Goal: Communication & Community: Answer question/provide support

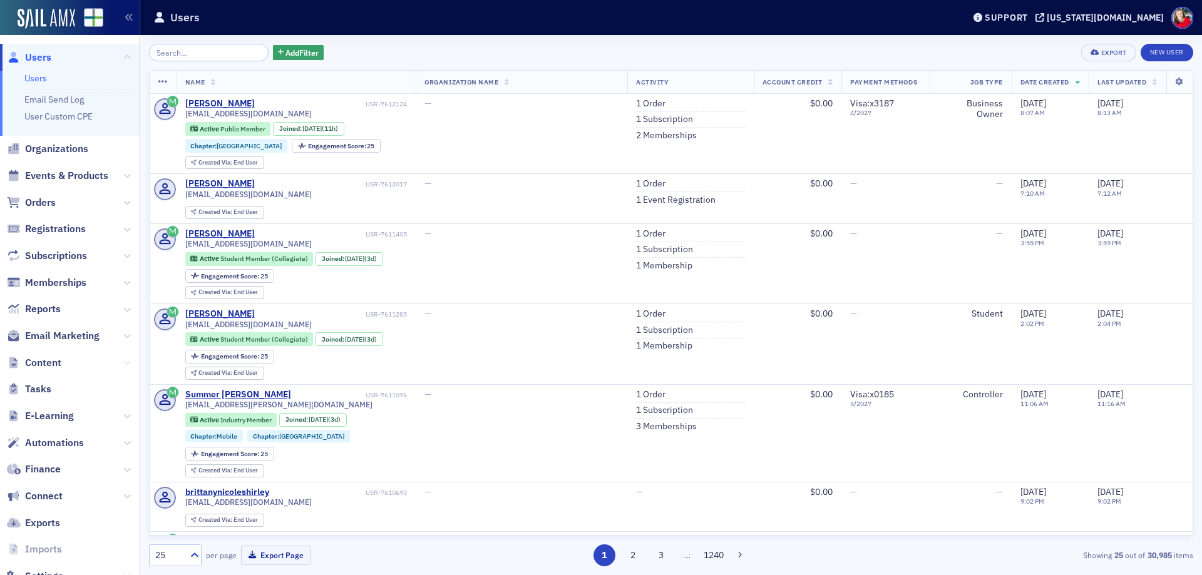
click at [123, 365] on icon at bounding box center [127, 363] width 8 height 8
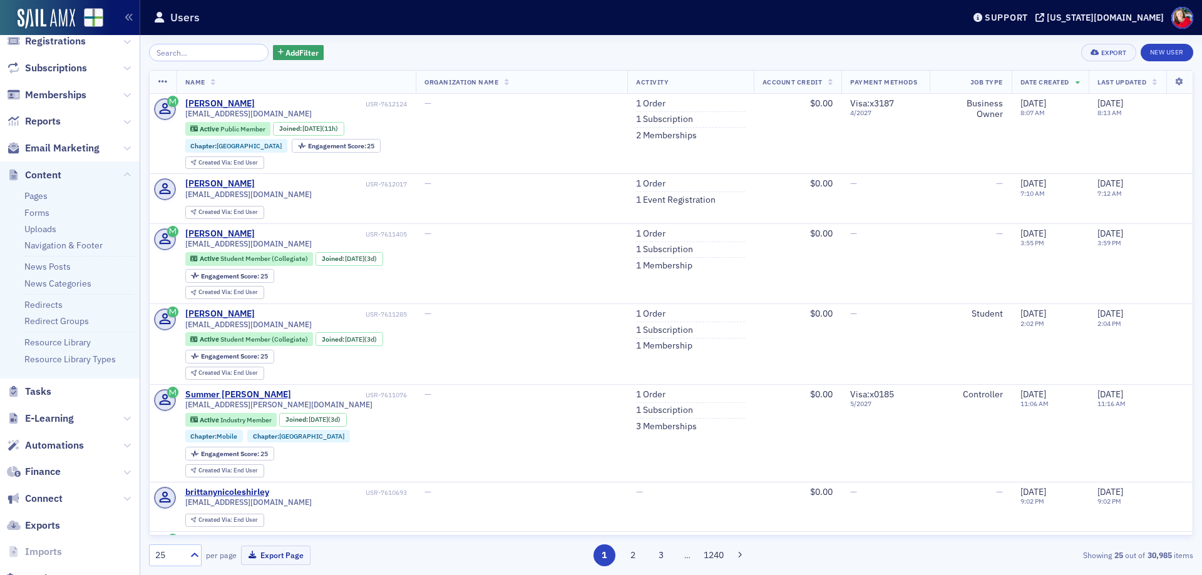
scroll to position [231, 0]
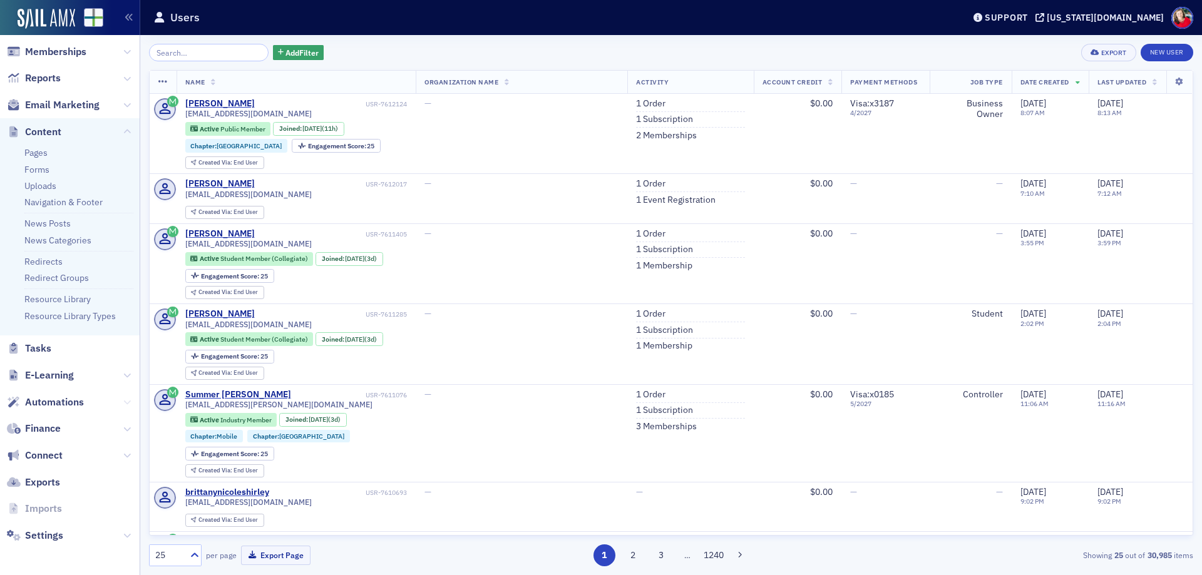
click at [123, 398] on button at bounding box center [127, 403] width 8 height 14
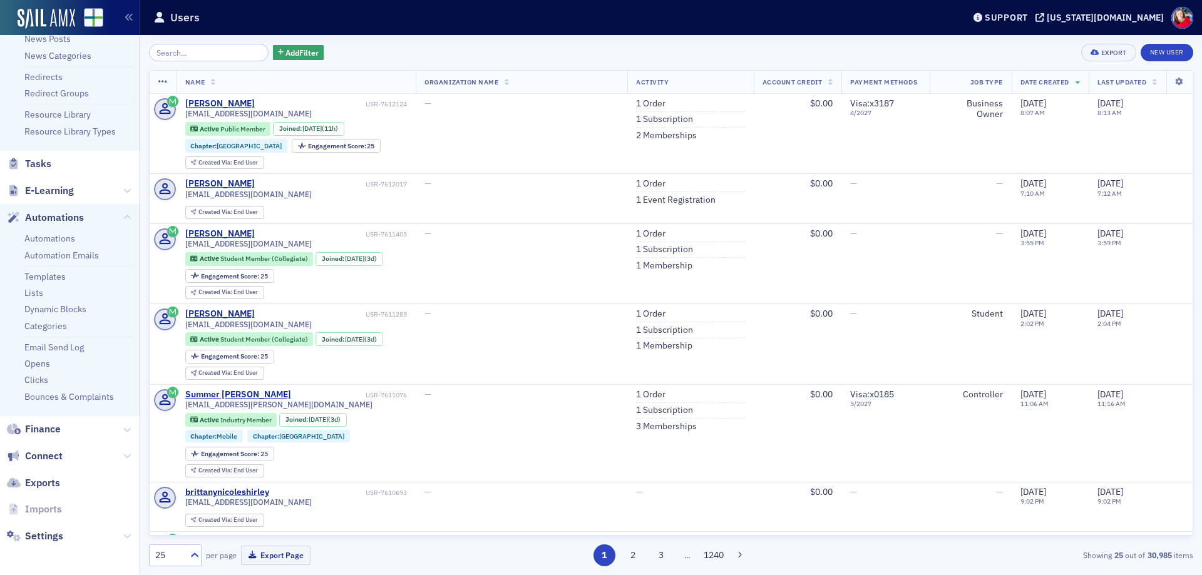
scroll to position [416, 0]
click at [38, 381] on link "Clicks" at bounding box center [36, 379] width 24 height 11
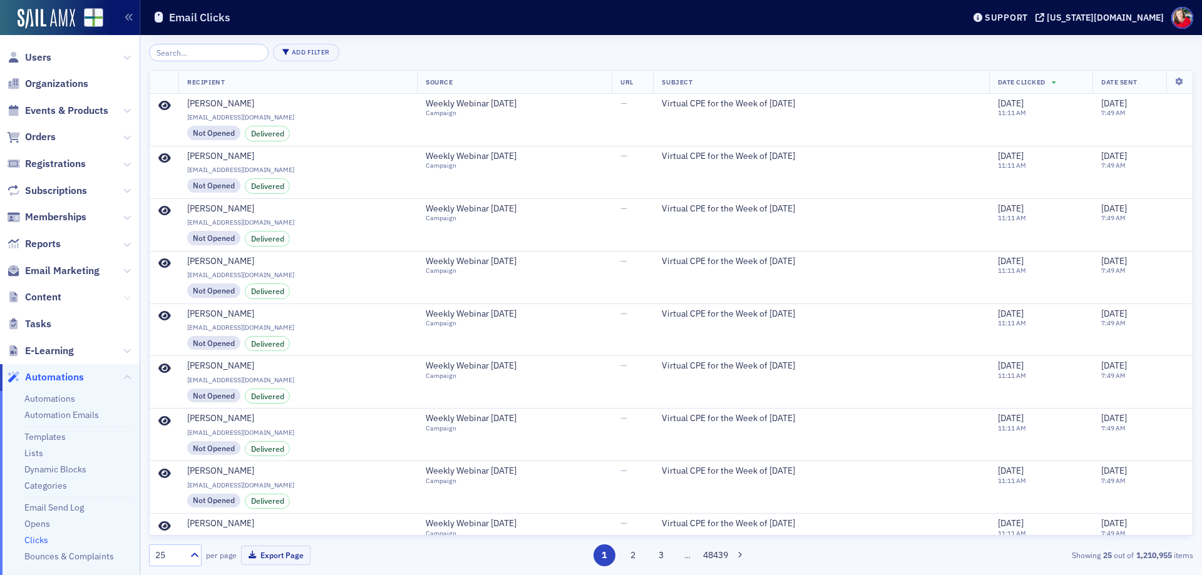
click at [123, 298] on icon at bounding box center [127, 298] width 8 height 8
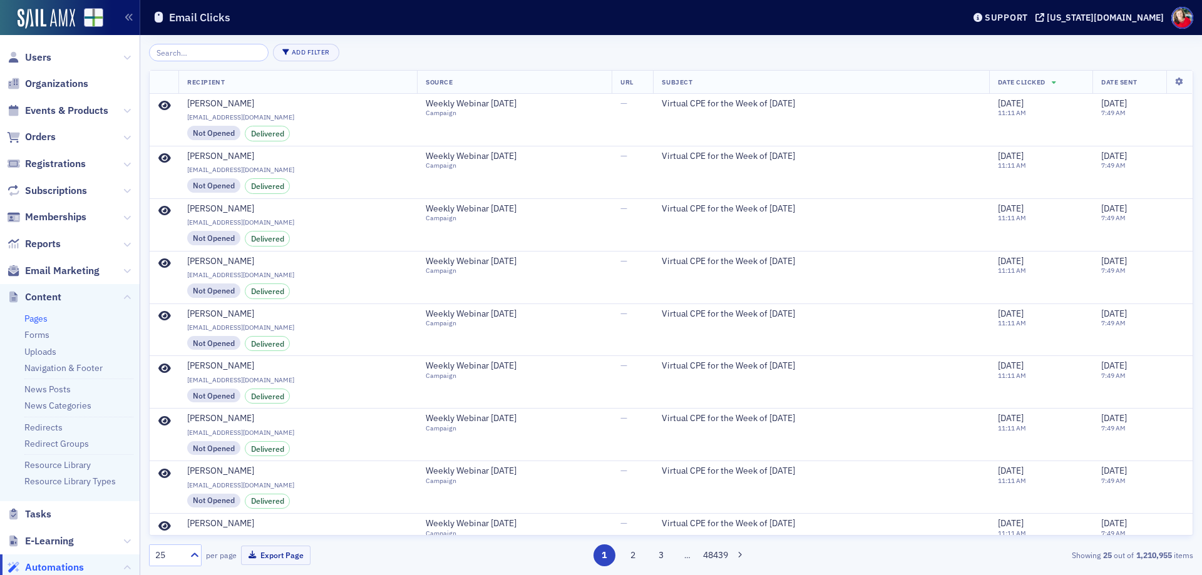
click at [41, 317] on link "Pages" at bounding box center [35, 318] width 23 height 11
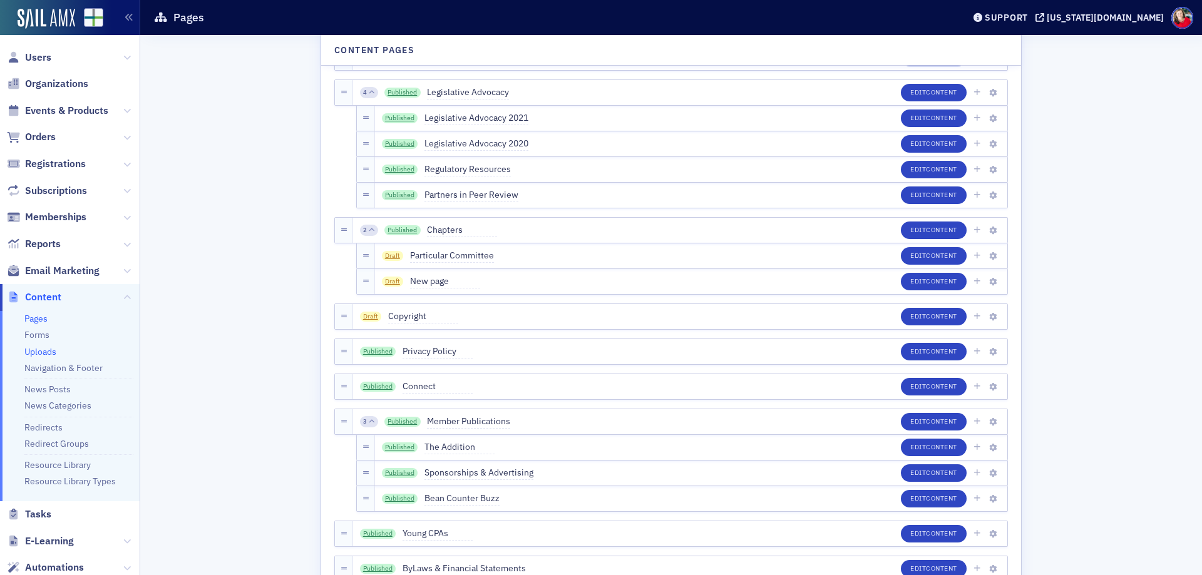
click at [42, 353] on link "Uploads" at bounding box center [40, 351] width 32 height 11
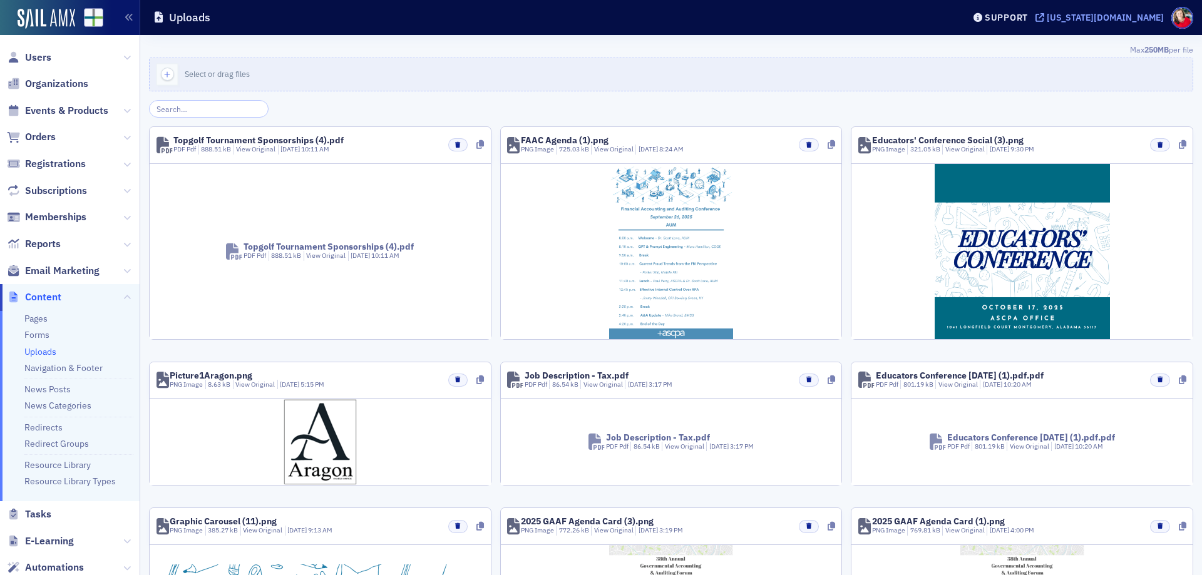
click at [1137, 17] on div "[US_STATE][DOMAIN_NAME]" at bounding box center [1105, 17] width 117 height 11
click at [56, 274] on span "Email Marketing" at bounding box center [62, 271] width 75 height 14
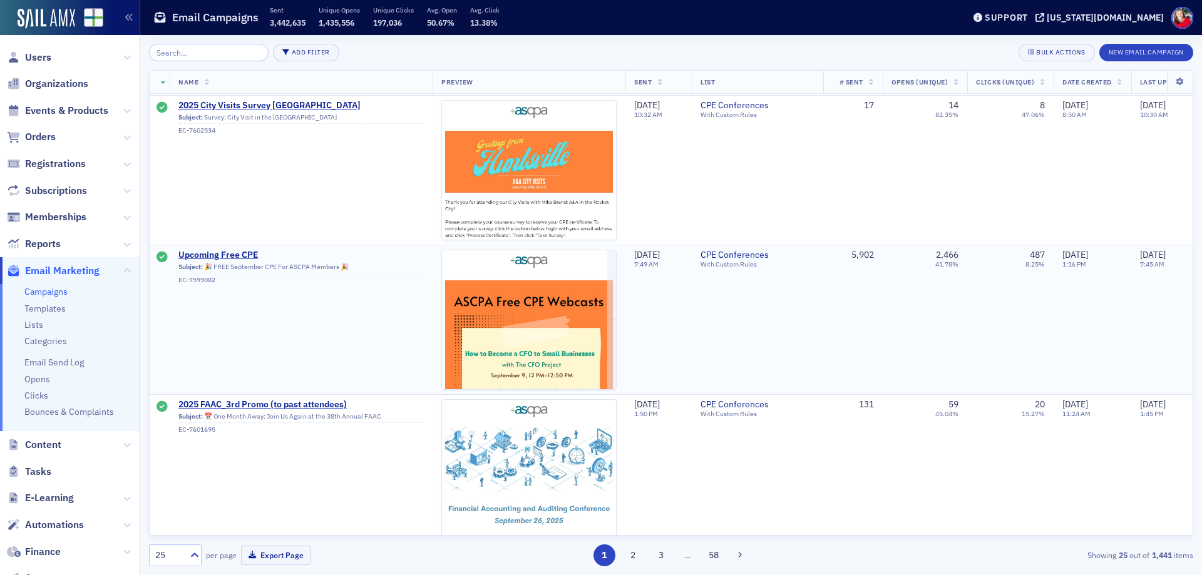
scroll to position [3309, 0]
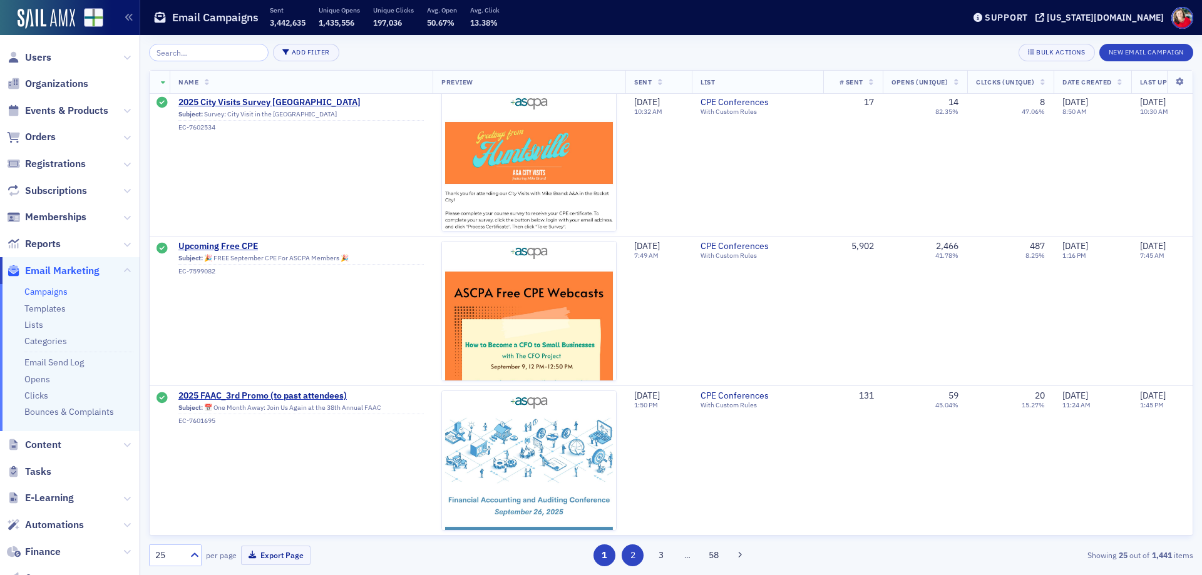
click at [628, 552] on button "2" at bounding box center [633, 556] width 22 height 22
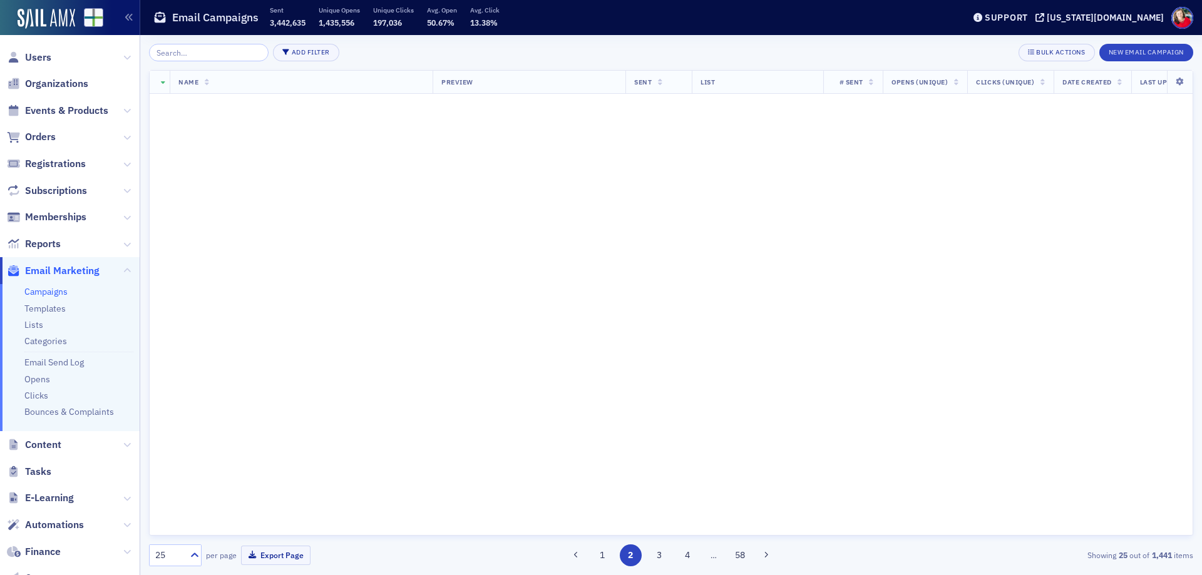
scroll to position [0, 0]
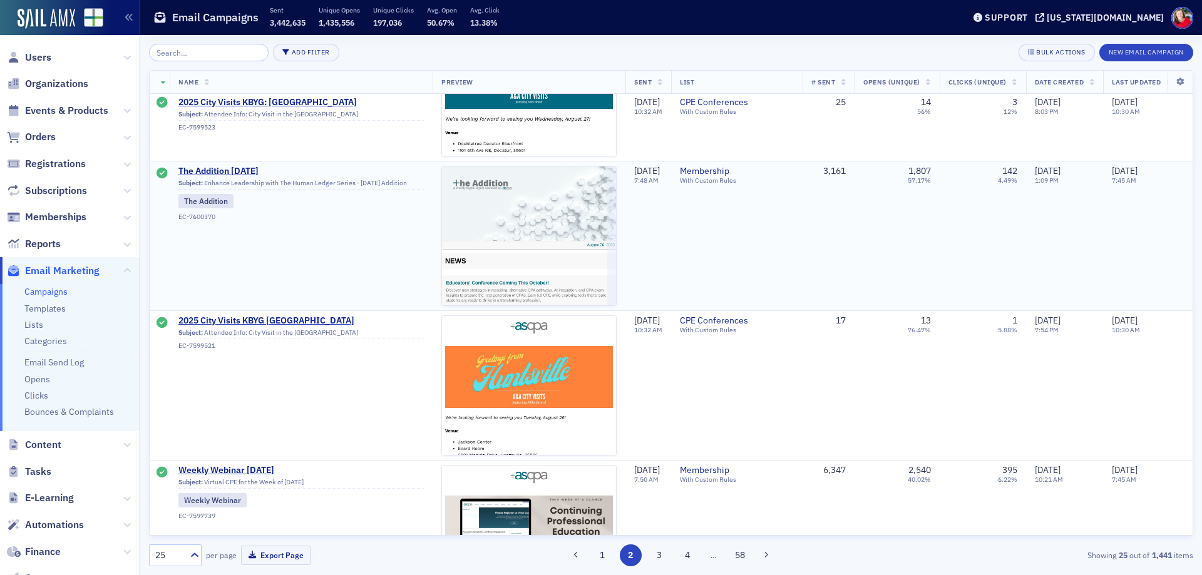
scroll to position [313, 0]
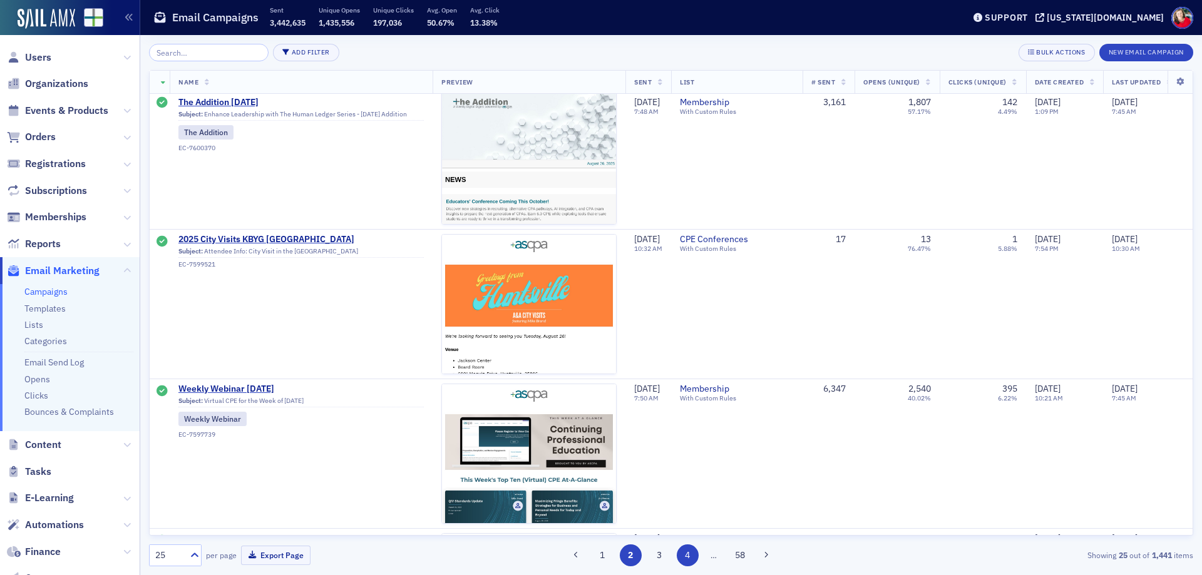
click at [686, 555] on button "4" at bounding box center [688, 556] width 22 height 22
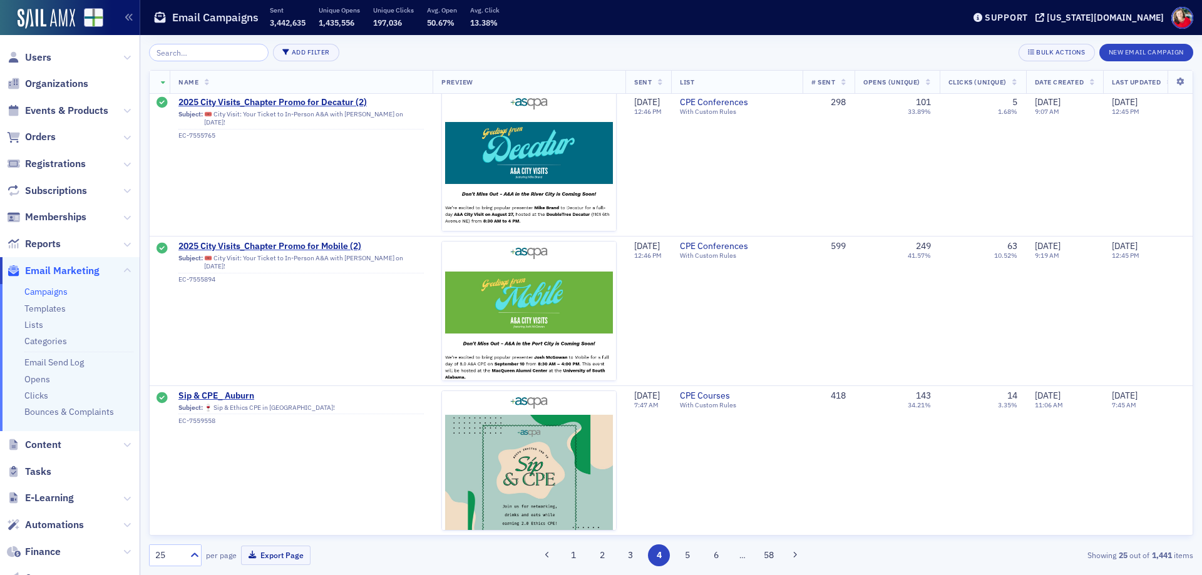
scroll to position [3309, 0]
click at [713, 562] on button "6" at bounding box center [716, 556] width 22 height 22
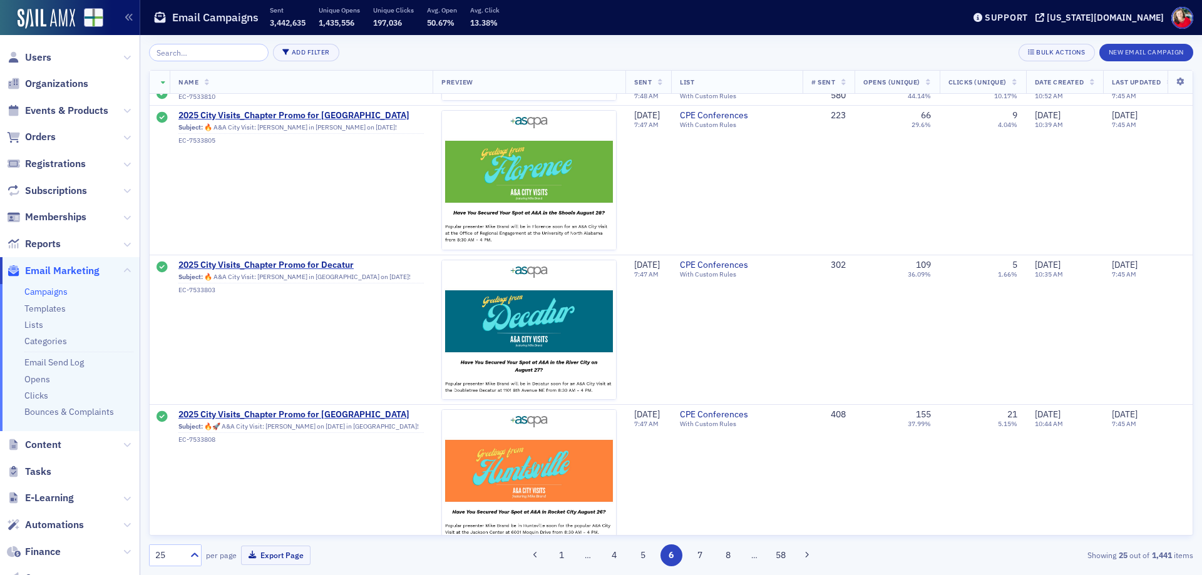
scroll to position [3309, 0]
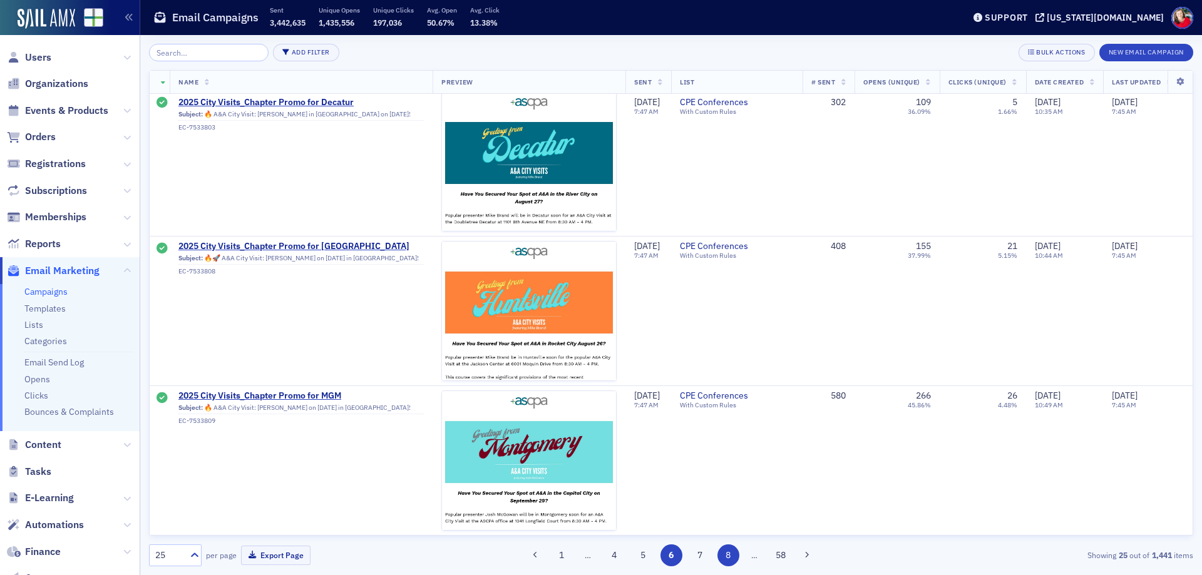
click at [736, 553] on button "8" at bounding box center [729, 556] width 22 height 22
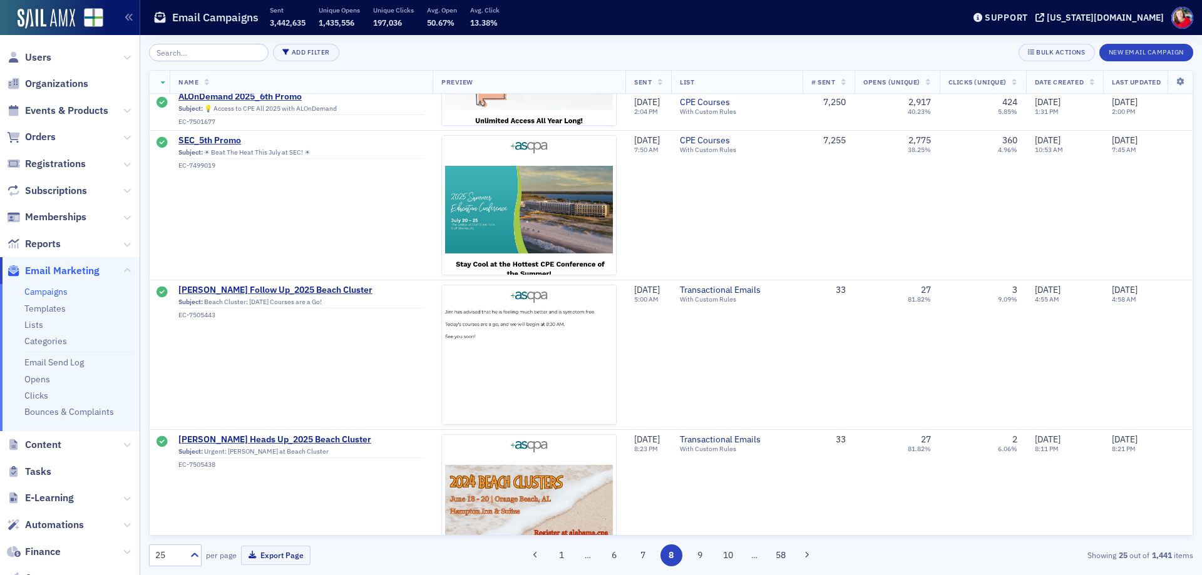
scroll to position [1753, 0]
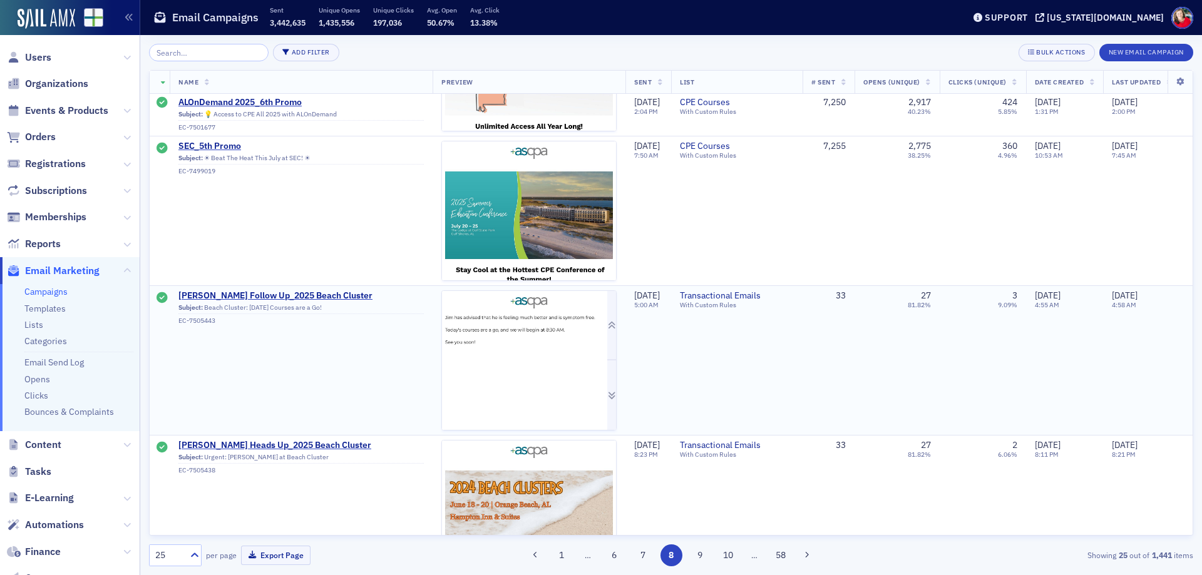
click at [570, 352] on img at bounding box center [529, 481] width 174 height 380
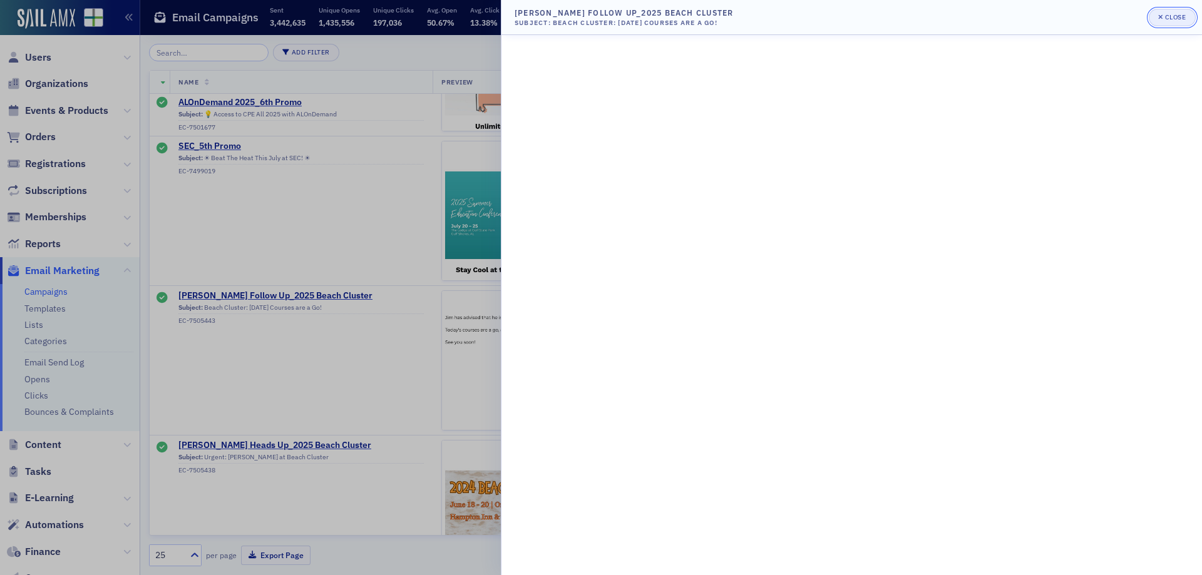
click at [1171, 21] on span "Close" at bounding box center [1172, 18] width 28 height 10
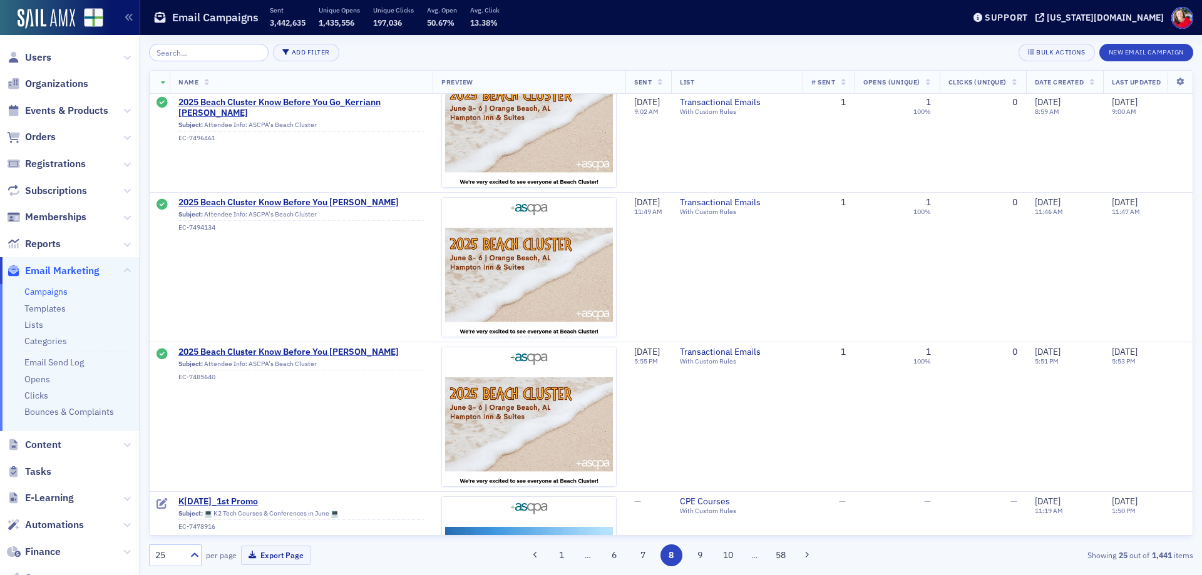
scroll to position [3309, 0]
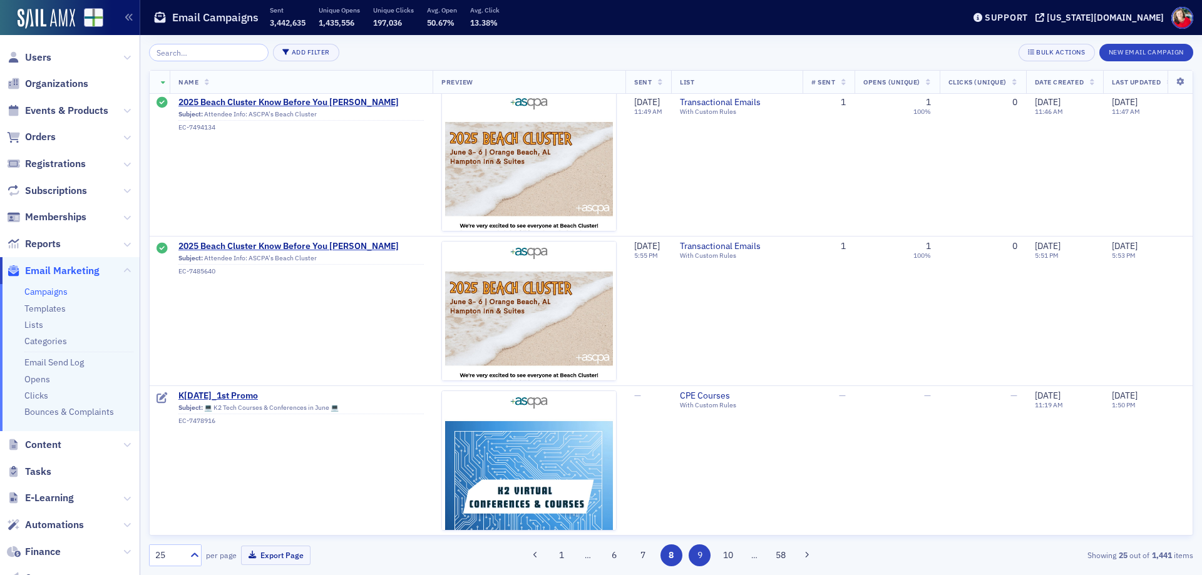
click at [701, 562] on button "9" at bounding box center [700, 556] width 22 height 22
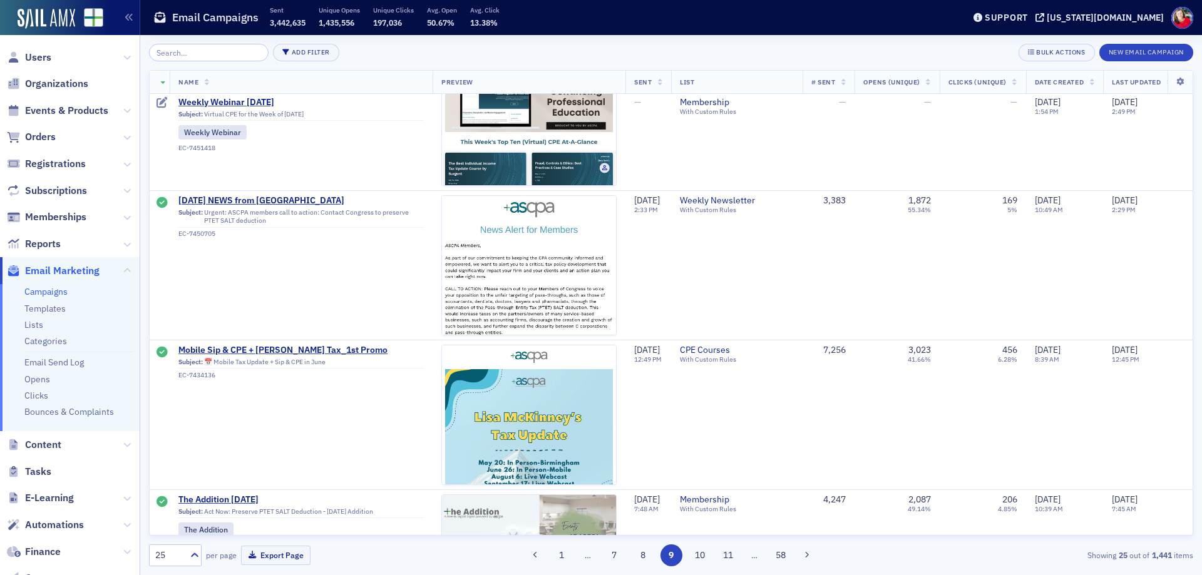
scroll to position [1440, 0]
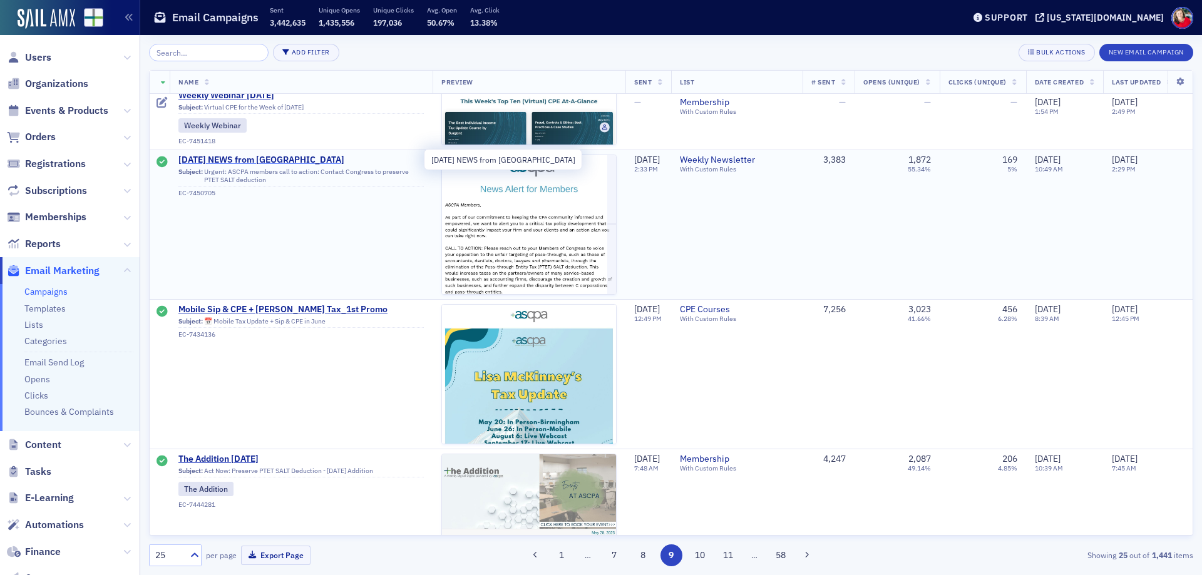
click at [235, 157] on span "5-20-2025 NEWS from ASCPA" at bounding box center [300, 160] width 245 height 11
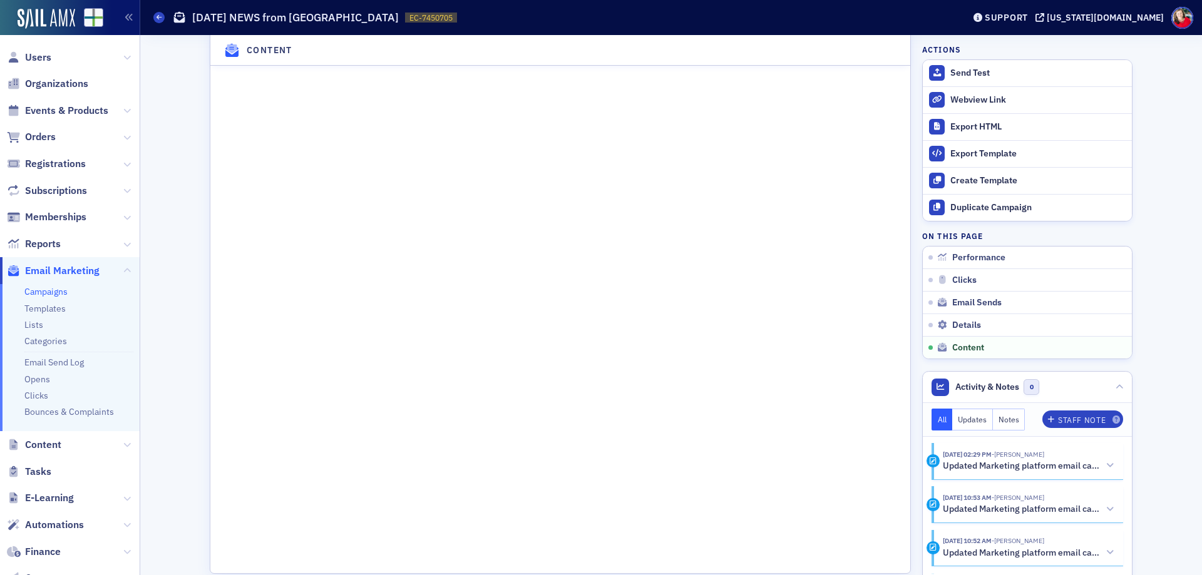
scroll to position [1774, 0]
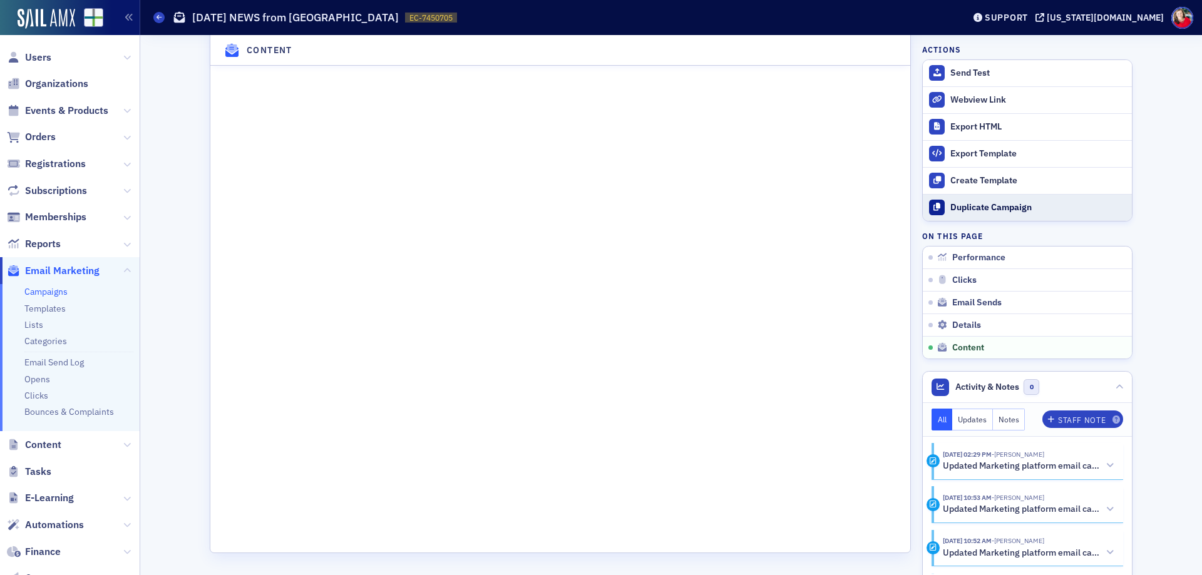
click at [960, 207] on div "Duplicate Campaign" at bounding box center [1038, 207] width 175 height 11
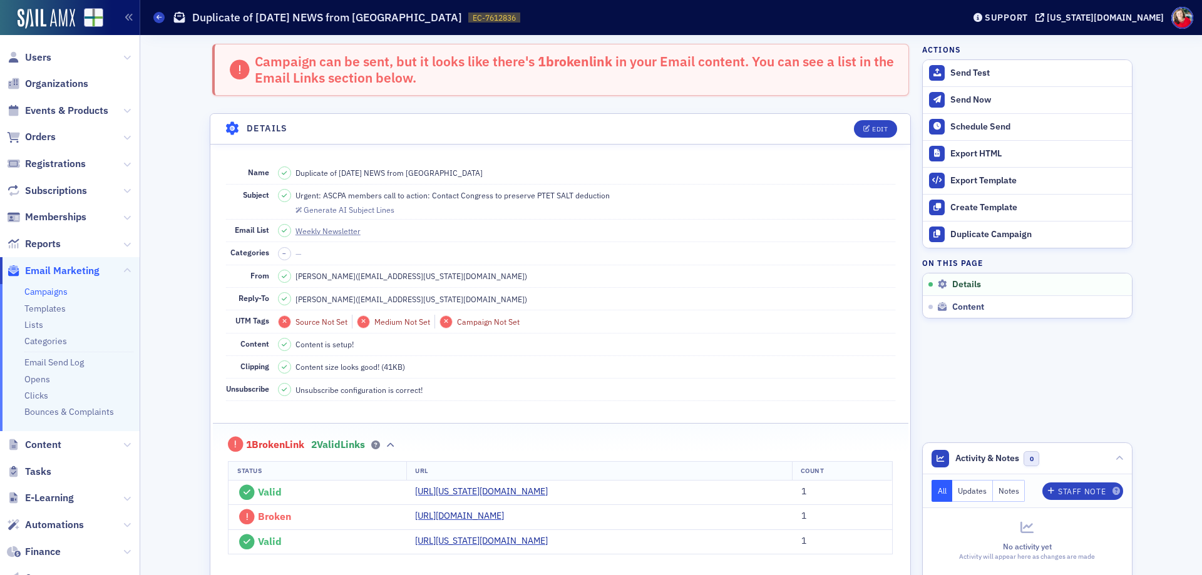
click at [436, 172] on span "Duplicate of 5-20-2025 NEWS from ASCPA" at bounding box center [389, 172] width 187 height 11
click at [872, 126] on div "Edit" at bounding box center [880, 129] width 16 height 7
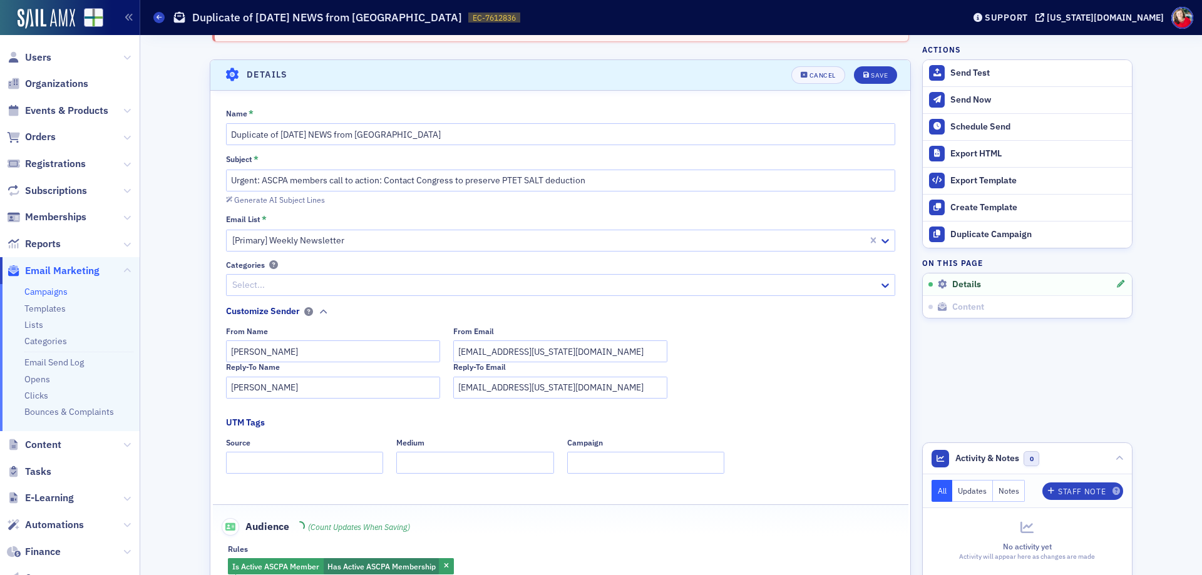
scroll to position [72, 0]
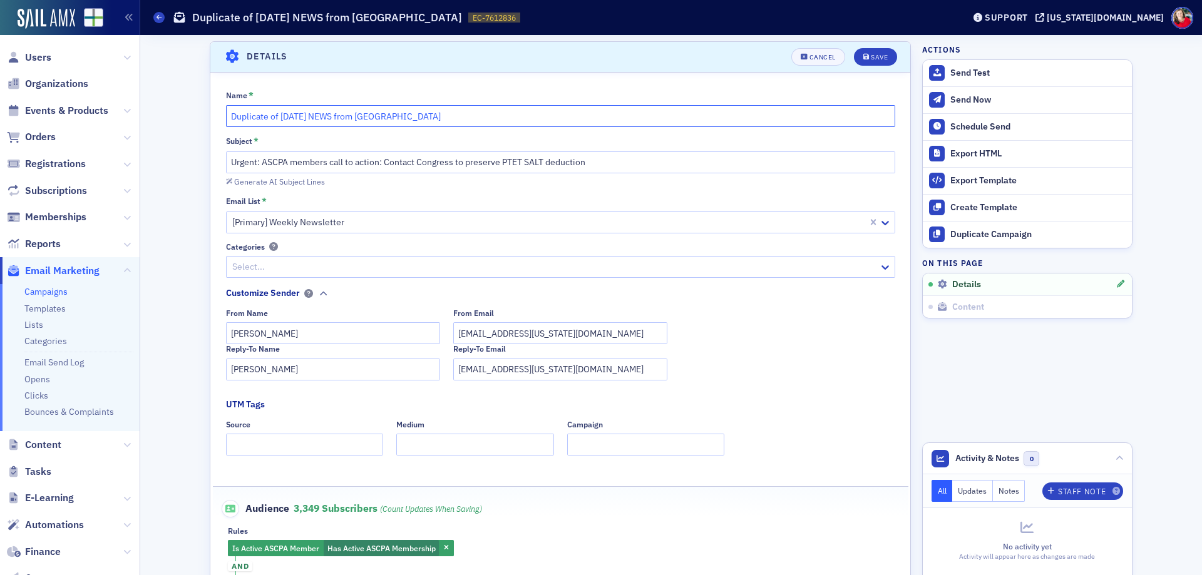
click at [394, 116] on input "Duplicate of 5-20-2025 NEWS from ASCPA" at bounding box center [560, 116] width 669 height 22
type input "Survey Invitation Email"
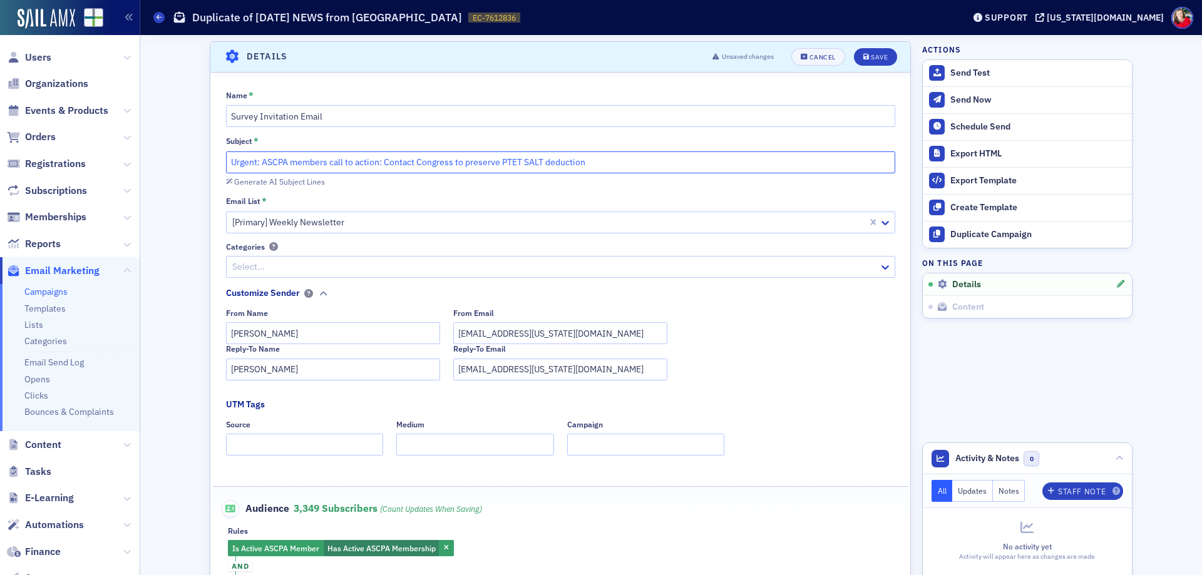
click at [392, 157] on input "Urgent: ASCPA members call to action: Contact Congress to preserve PTET SALT de…" at bounding box center [560, 163] width 669 height 22
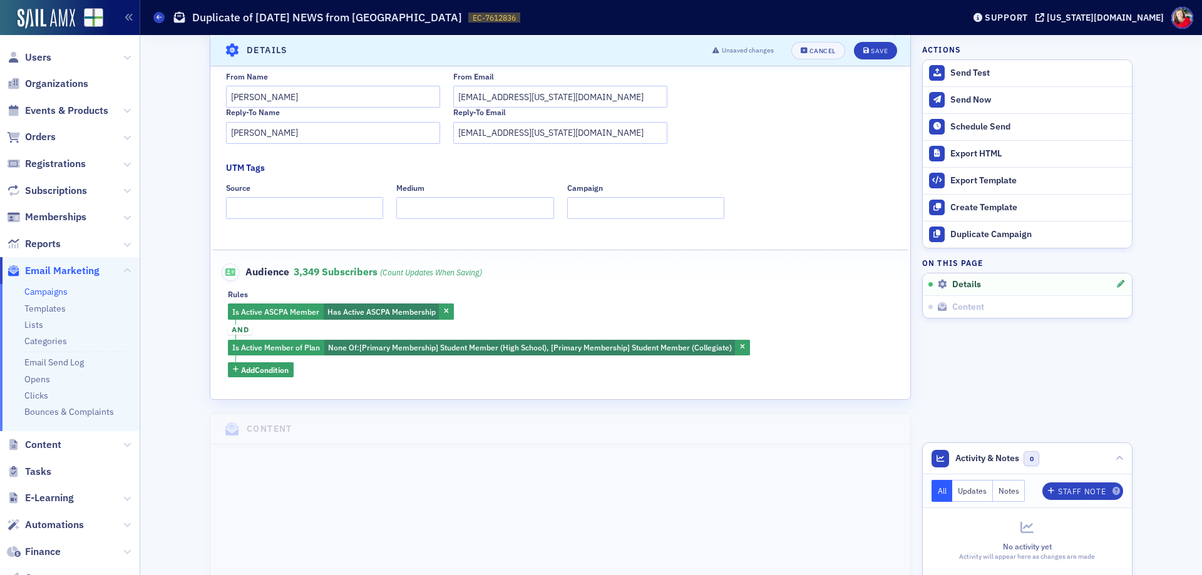
scroll to position [322, 0]
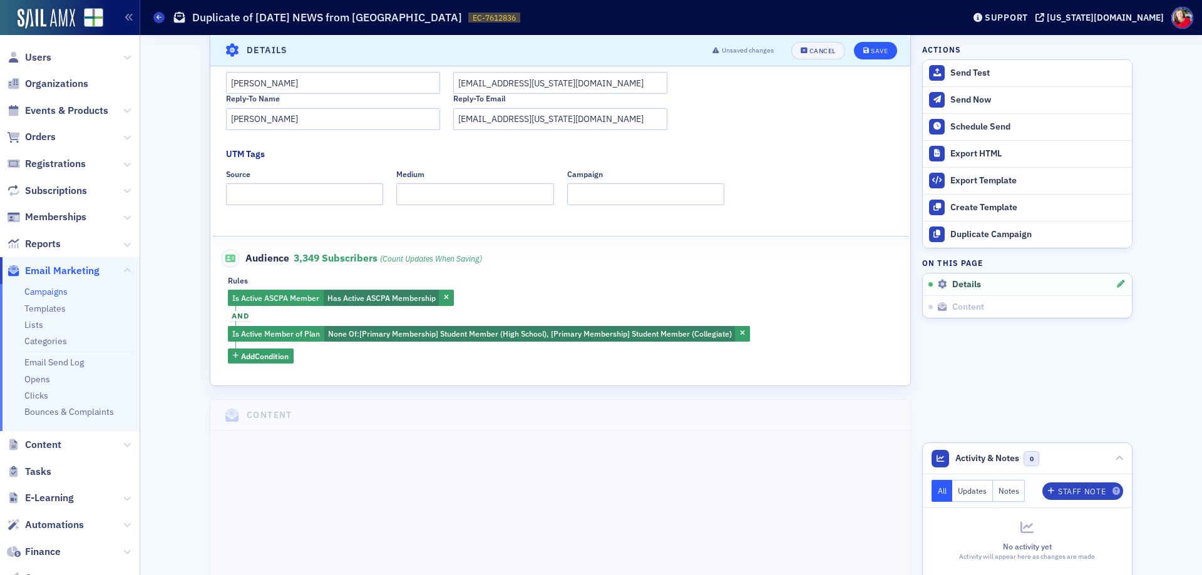
type input "ASCPA Invites You"
click at [864, 49] on icon "submit" at bounding box center [867, 50] width 6 height 7
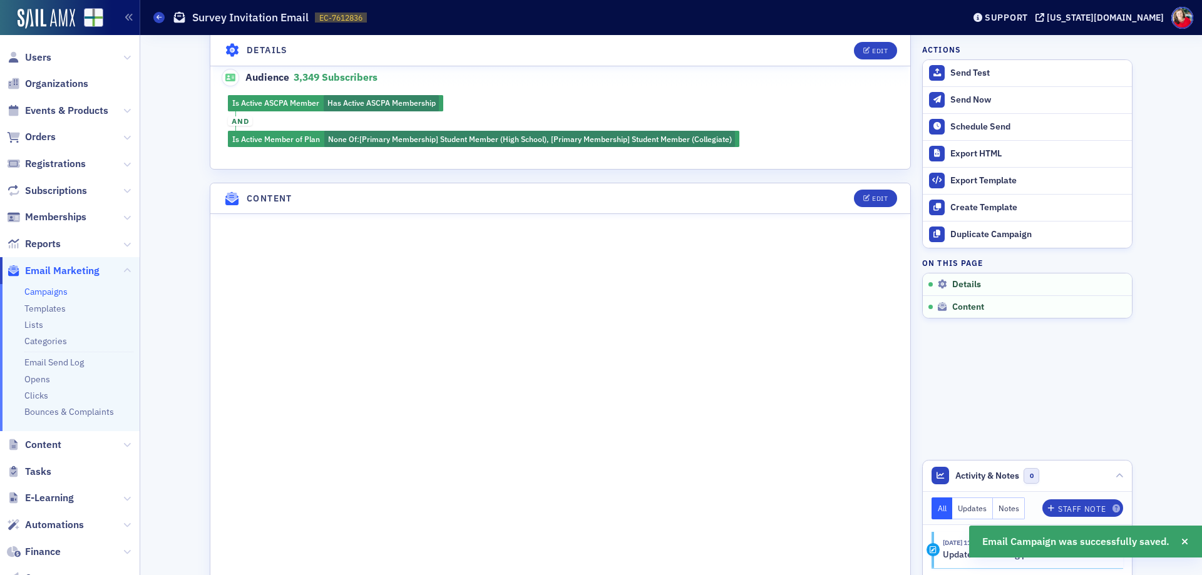
scroll to position [573, 0]
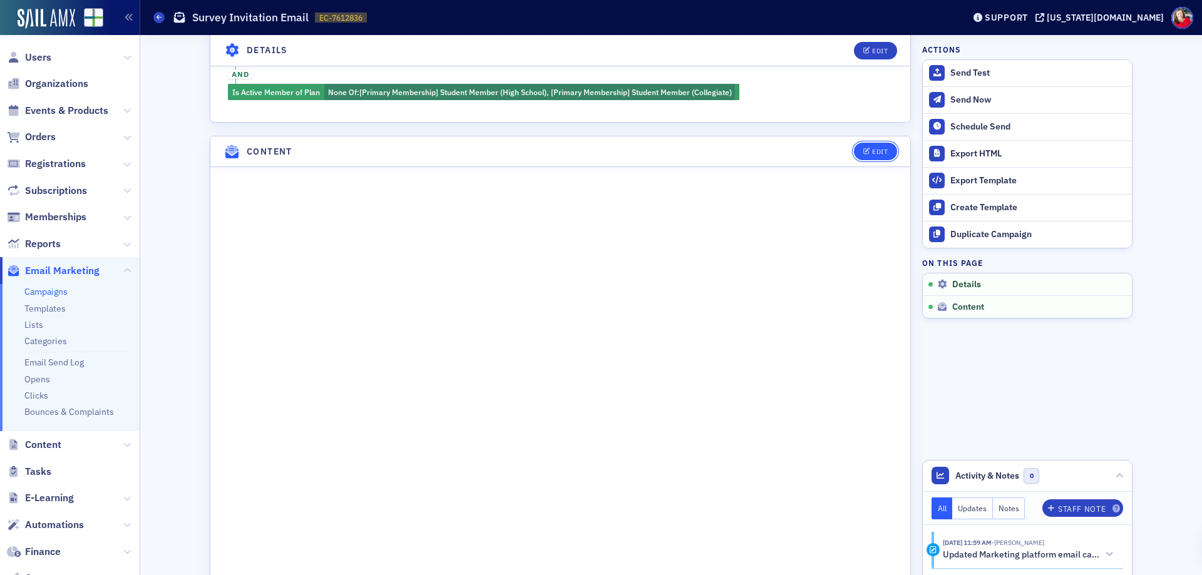
click at [879, 156] on button "Edit" at bounding box center [875, 152] width 43 height 18
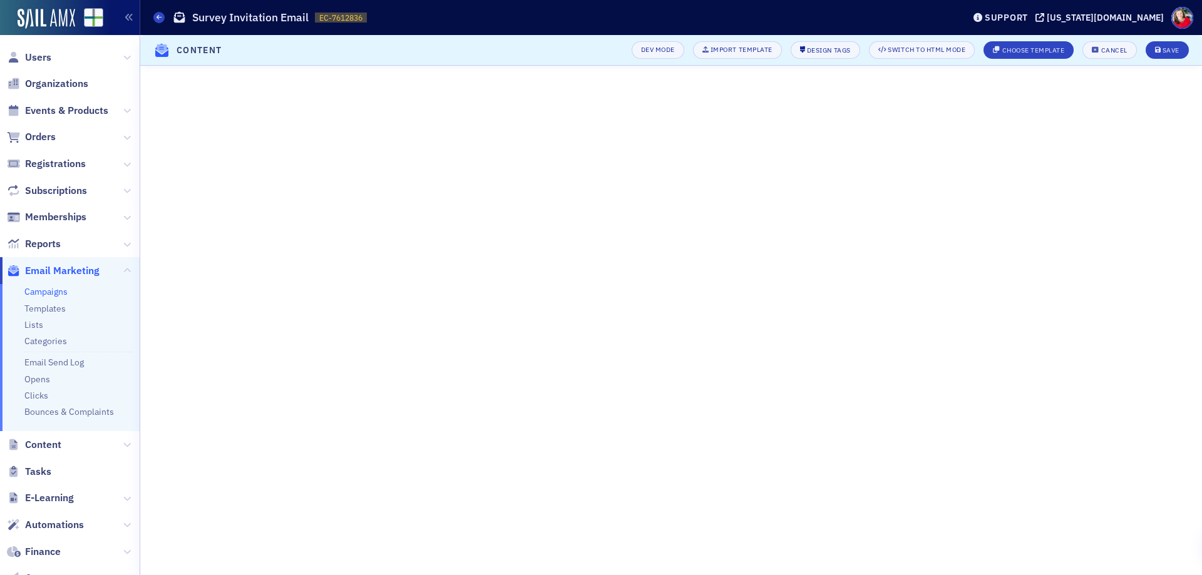
scroll to position [142, 0]
click at [1162, 49] on span "Save" at bounding box center [1167, 50] width 24 height 7
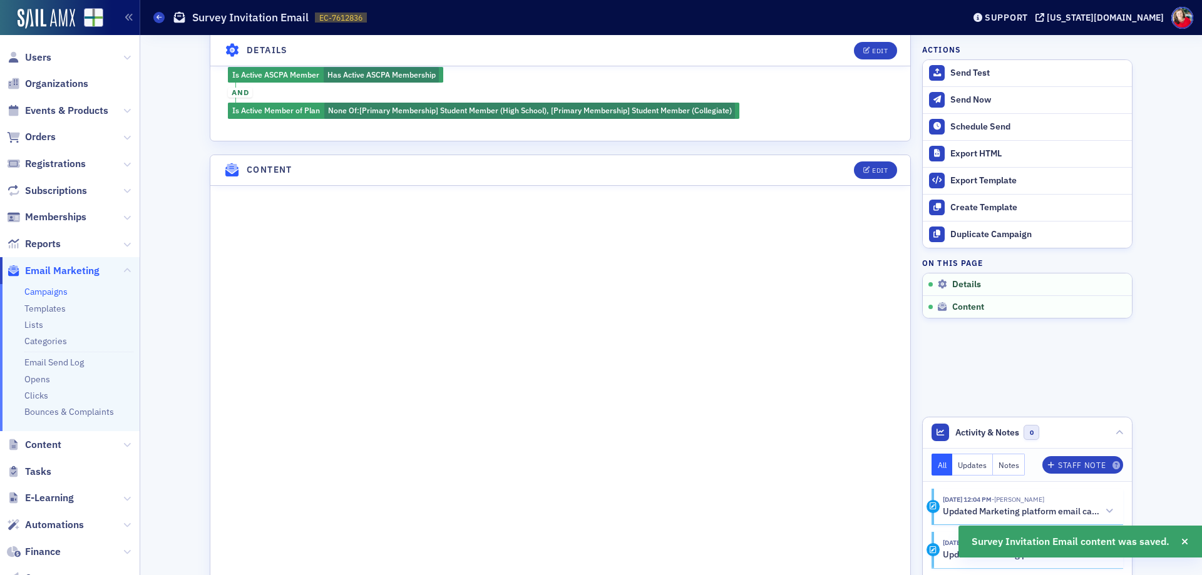
scroll to position [679, 0]
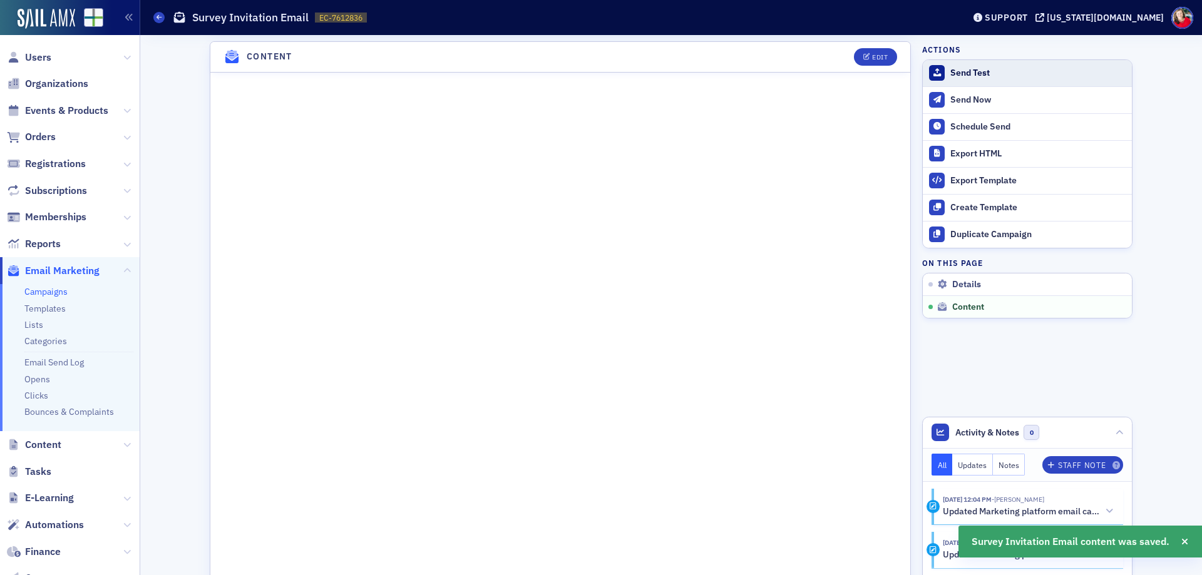
click at [971, 73] on div "Send Test" at bounding box center [1038, 73] width 175 height 11
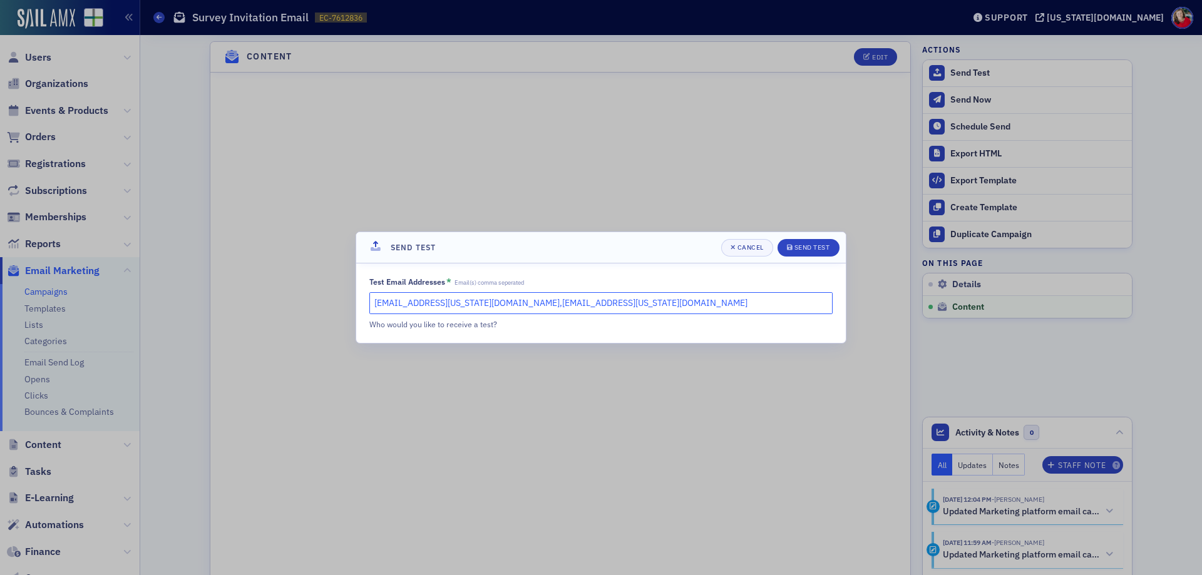
drag, startPoint x: 576, startPoint y: 301, endPoint x: 472, endPoint y: 309, distance: 104.2
click at [472, 309] on input "mhughes@alabama.cpa,kgates@alabama.cpa" at bounding box center [600, 303] width 463 height 22
type input "mhughes@alabama.cpa, jbirmingham@alabama.cpa, hfreeman@alabama.cpa, alisonbrame…"
click at [805, 249] on div "Send Test" at bounding box center [813, 247] width 36 height 7
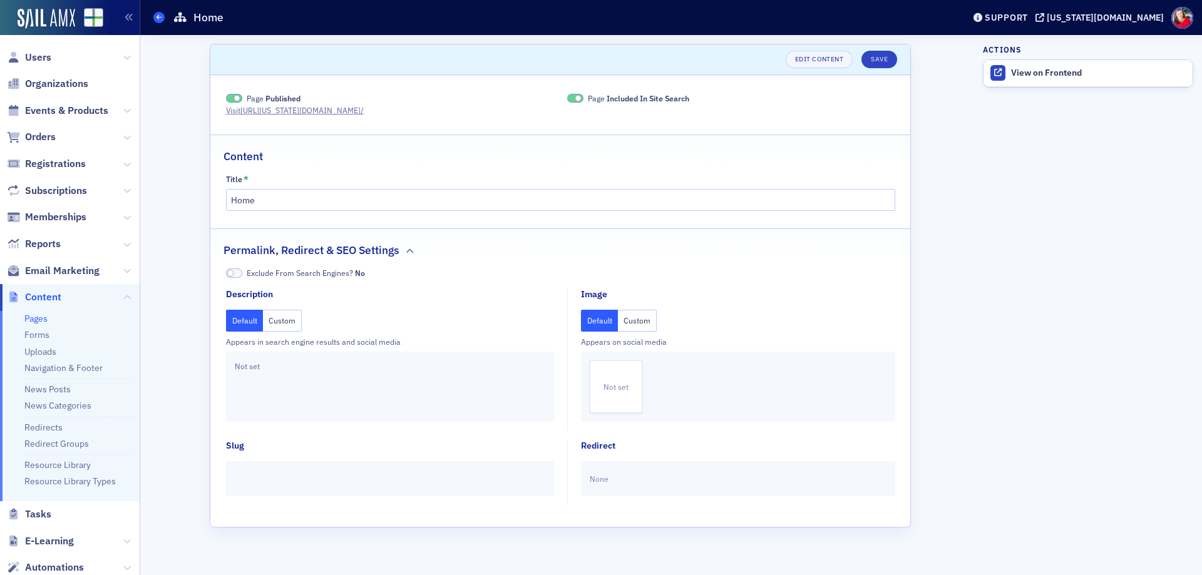
click at [158, 18] on icon at bounding box center [159, 17] width 5 height 6
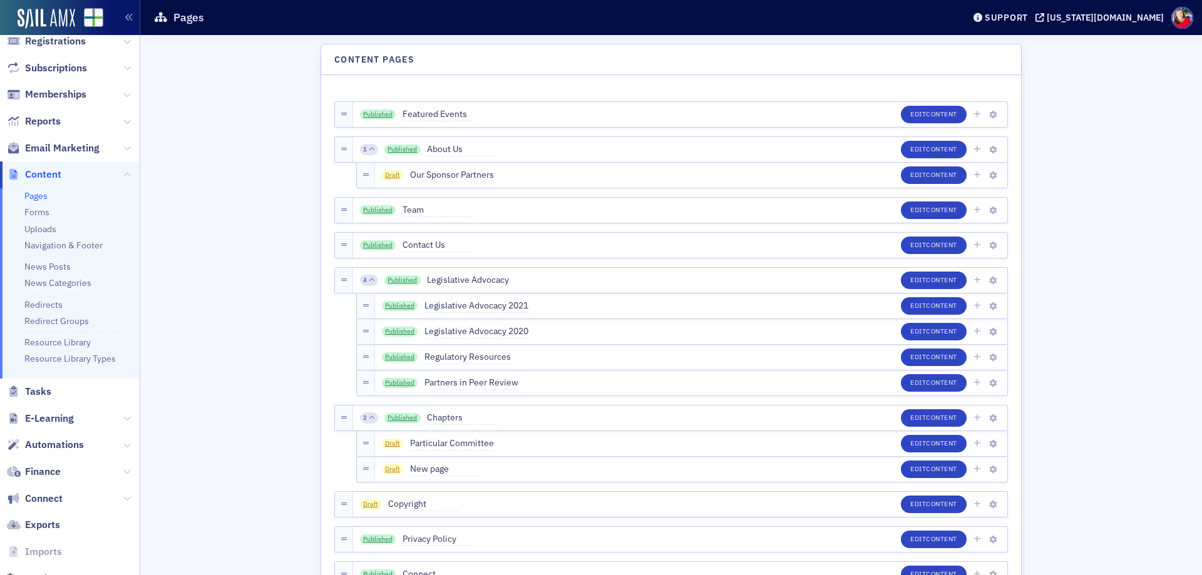
scroll to position [166, 0]
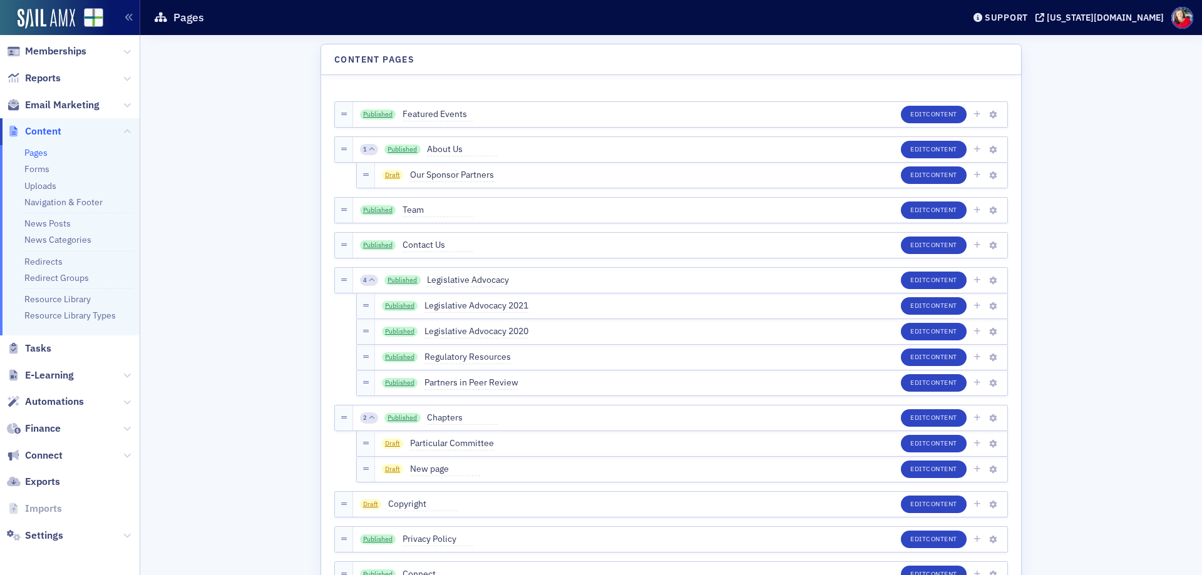
click at [43, 157] on link "Pages" at bounding box center [35, 152] width 23 height 11
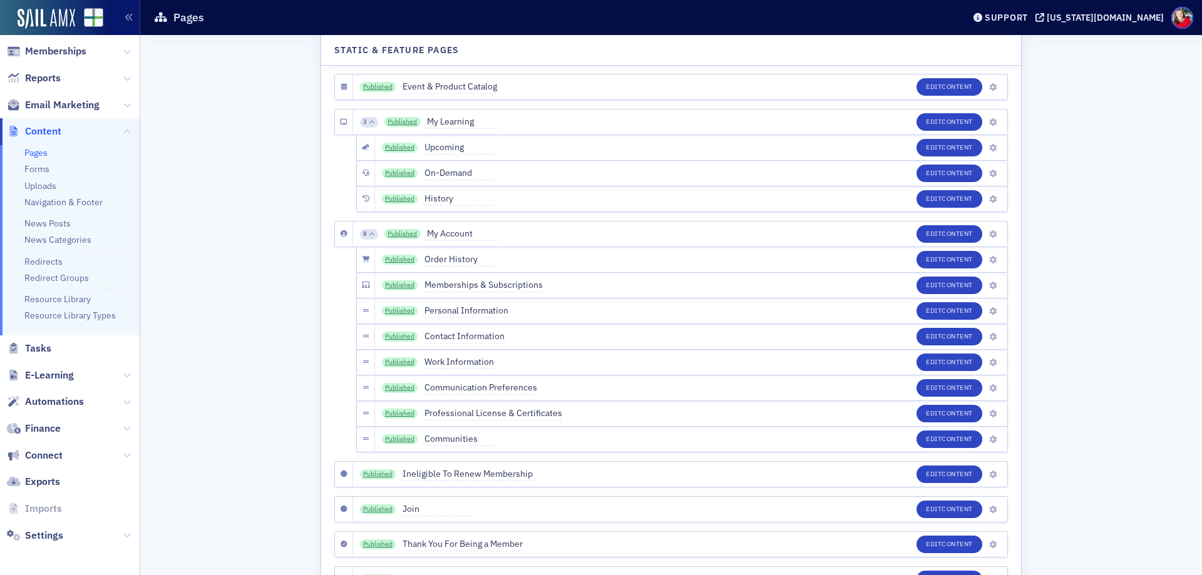
scroll to position [1941, 0]
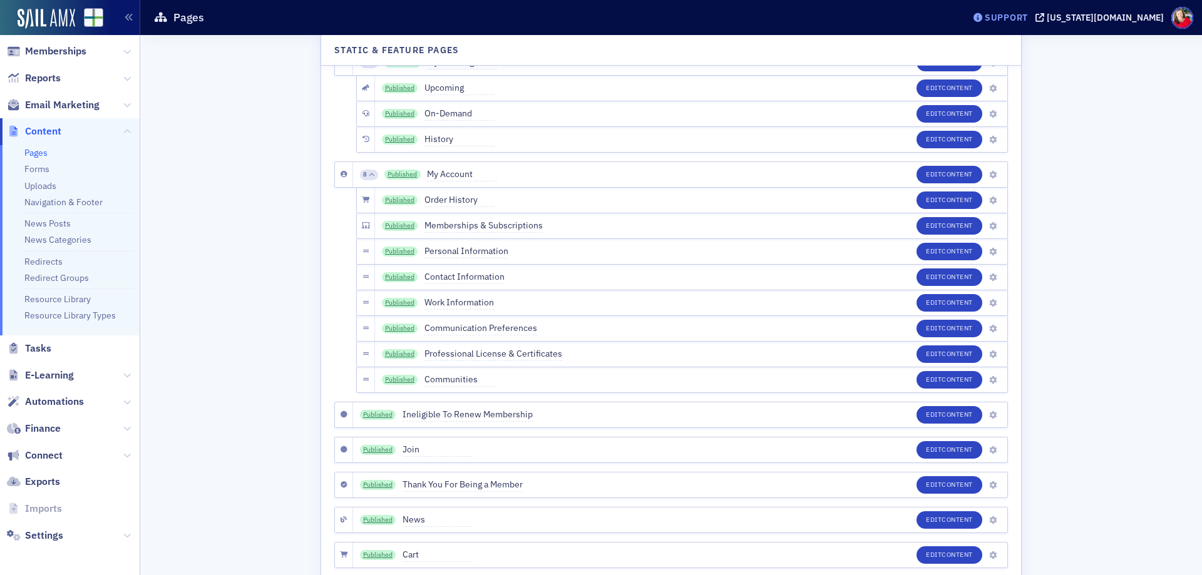
click at [1030, 9] on div "Support" at bounding box center [1000, 18] width 59 height 18
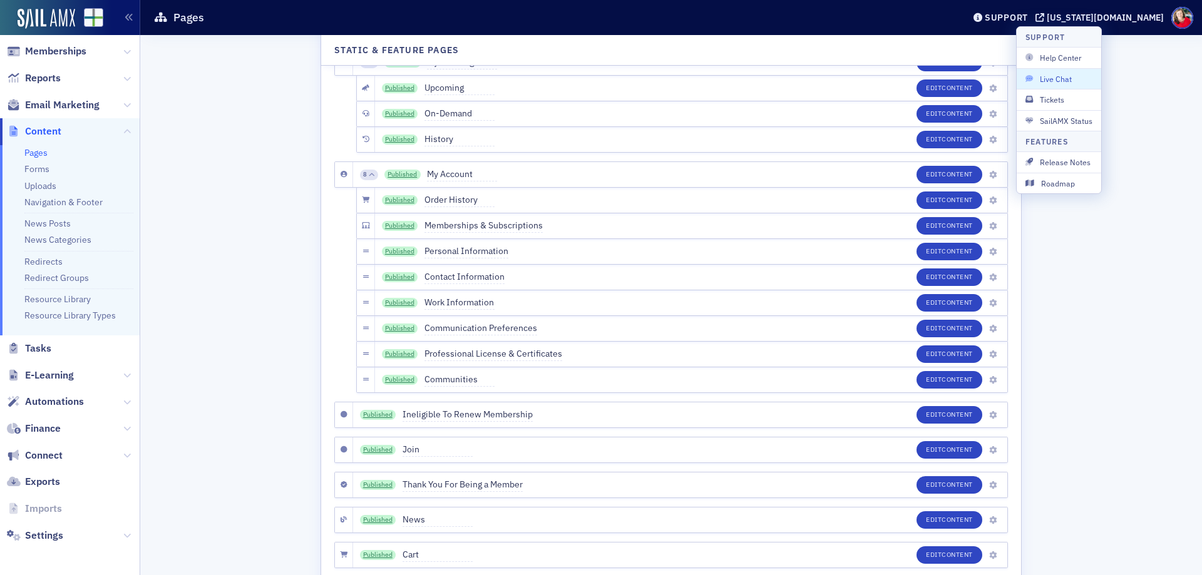
click at [1058, 73] on span "Live Chat" at bounding box center [1059, 78] width 67 height 11
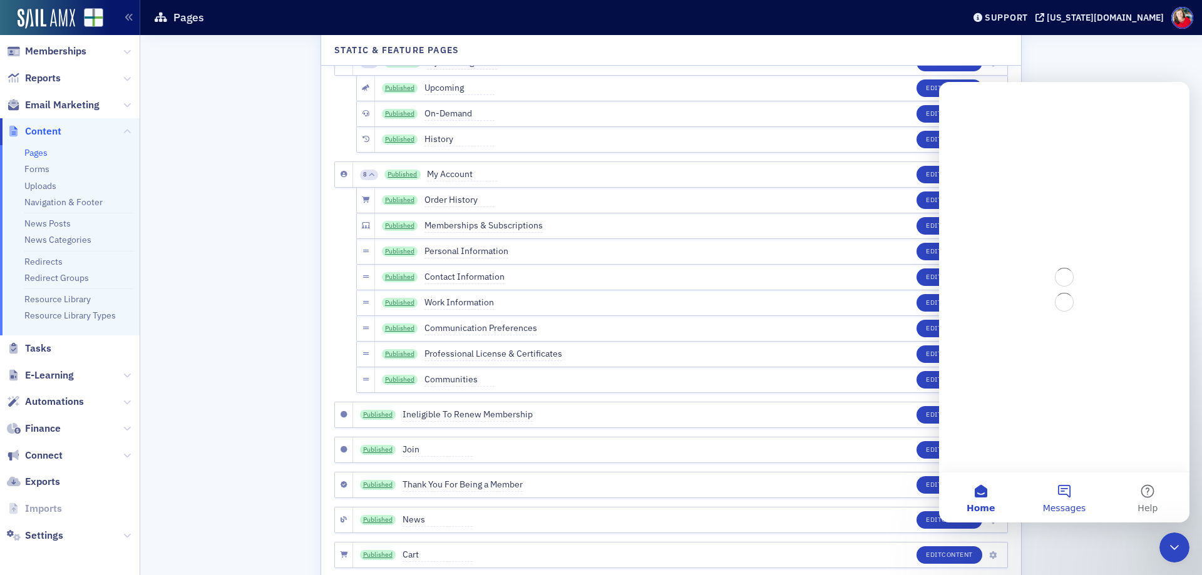
scroll to position [0, 0]
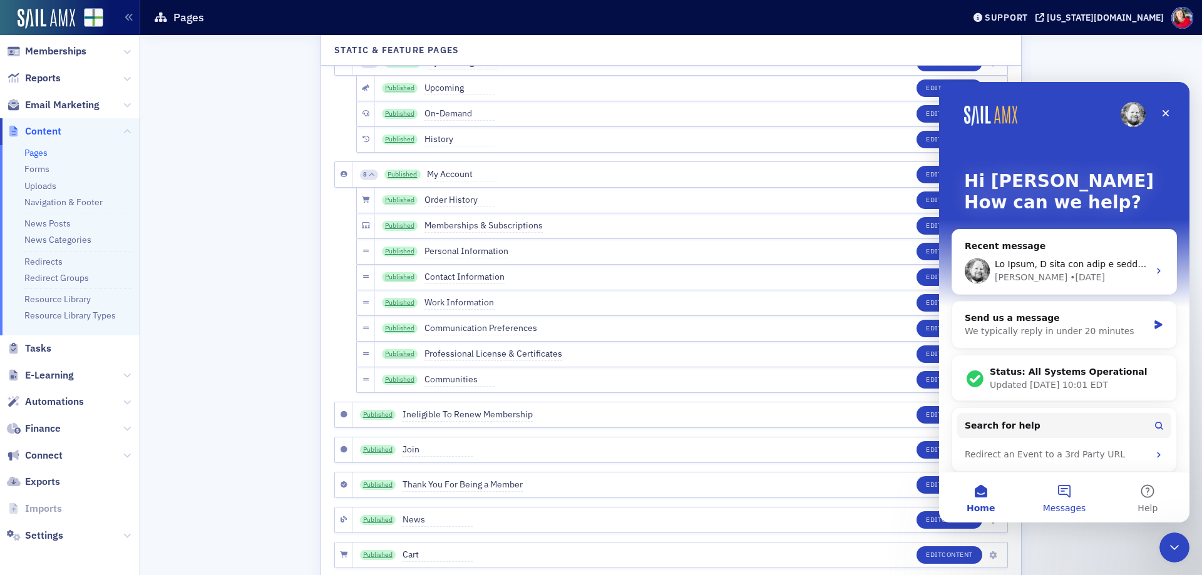
click at [1066, 492] on button "Messages" at bounding box center [1064, 498] width 83 height 50
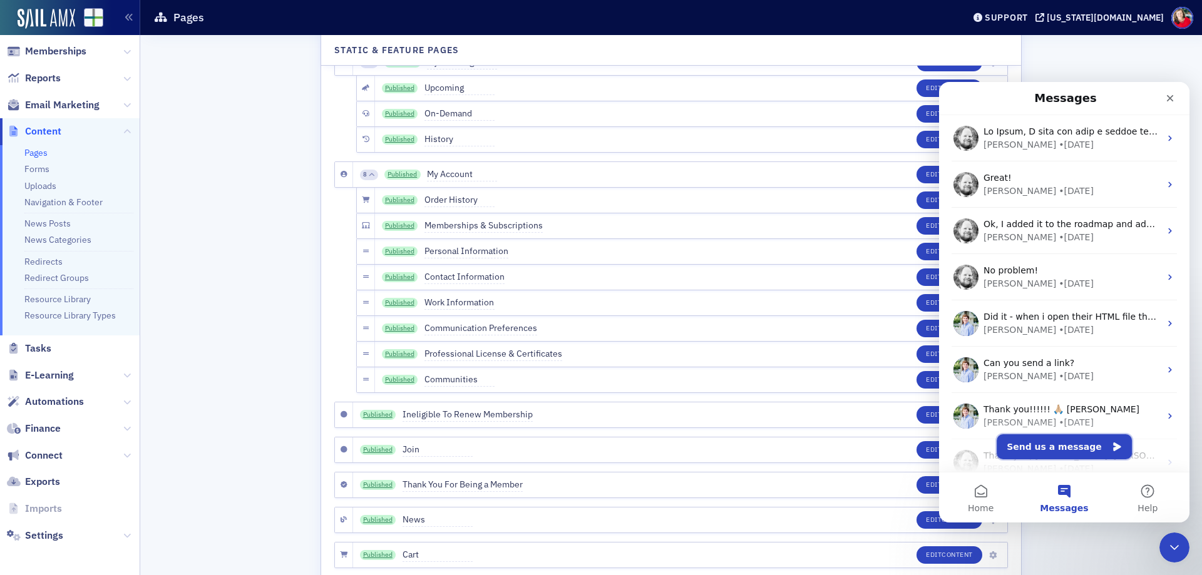
click at [1071, 450] on button "Send us a message" at bounding box center [1064, 447] width 135 height 25
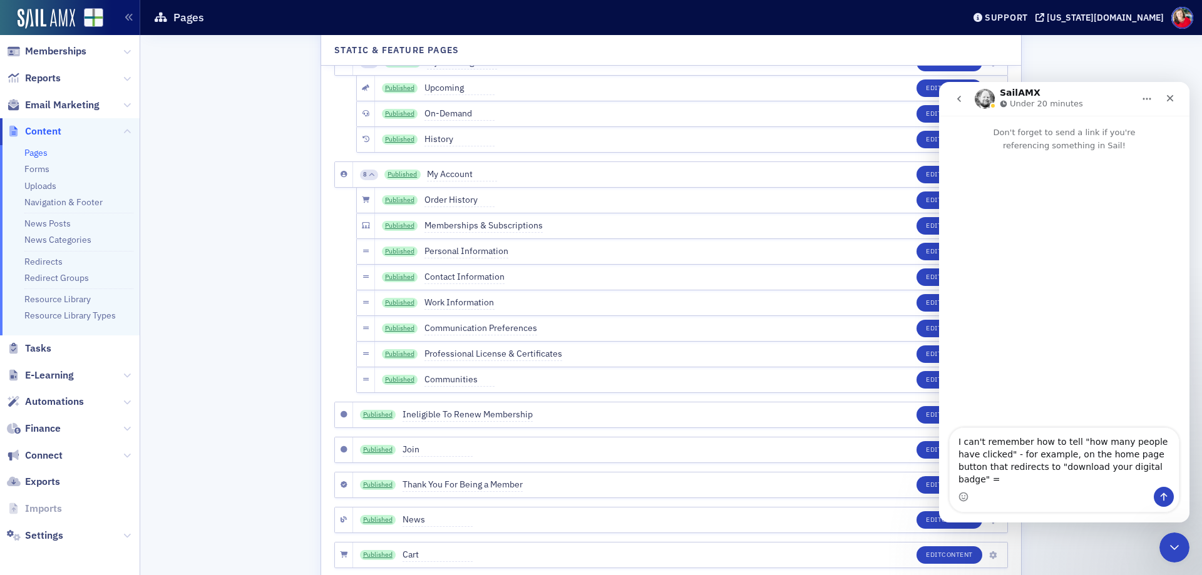
type textarea "I can't remember how to tell "how many people have clicked" - for example, on t…"
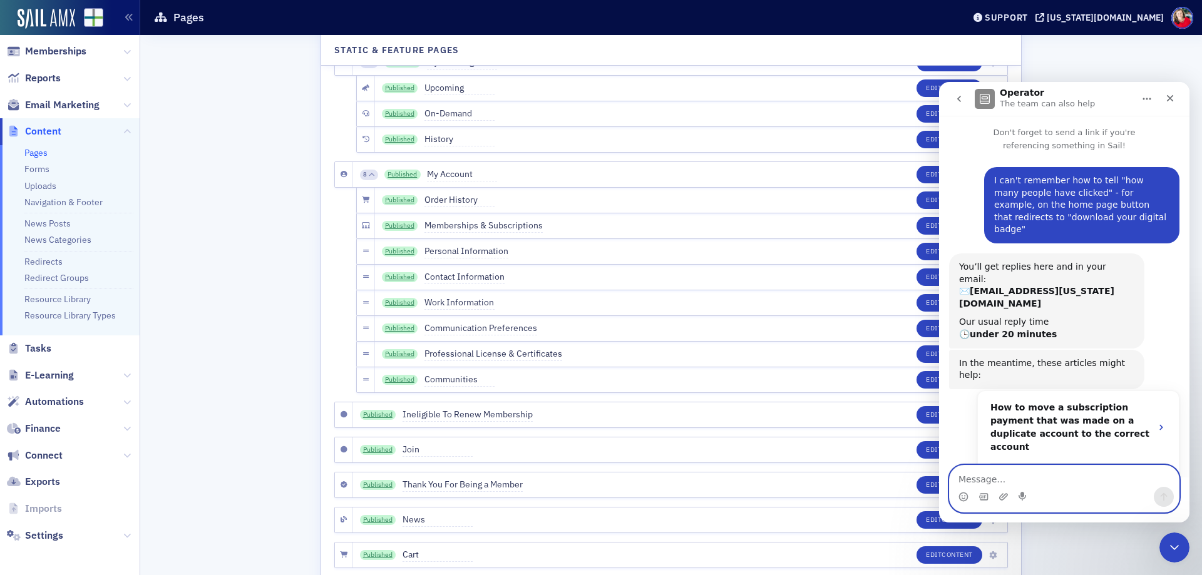
scroll to position [14, 0]
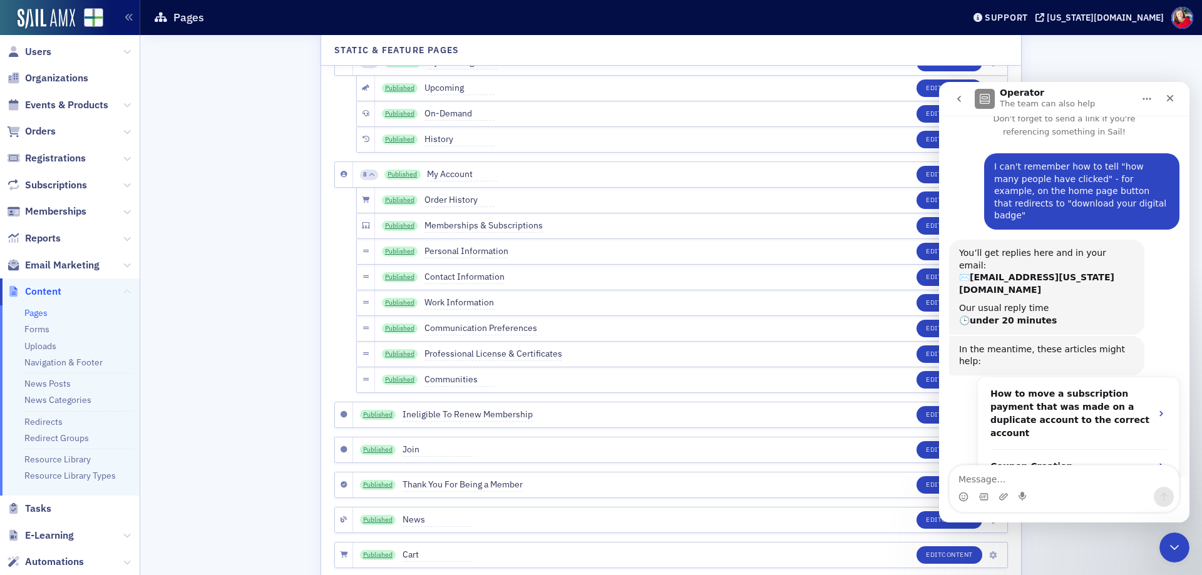
scroll to position [0, 0]
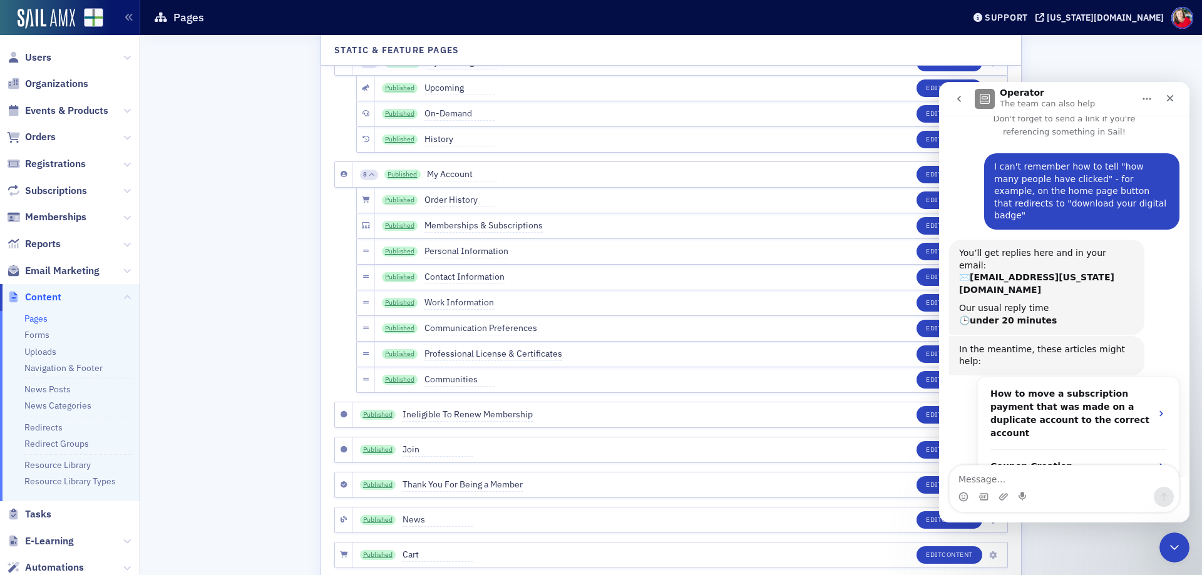
click at [957, 97] on icon "go back" at bounding box center [959, 99] width 10 height 10
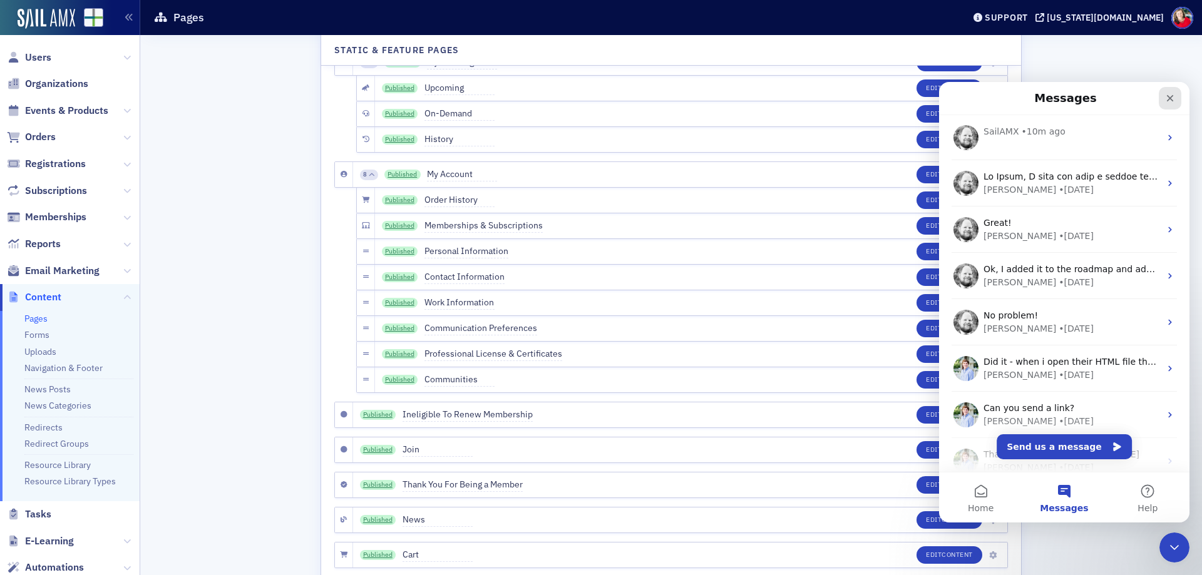
click at [1169, 101] on icon "Close" at bounding box center [1170, 98] width 10 height 10
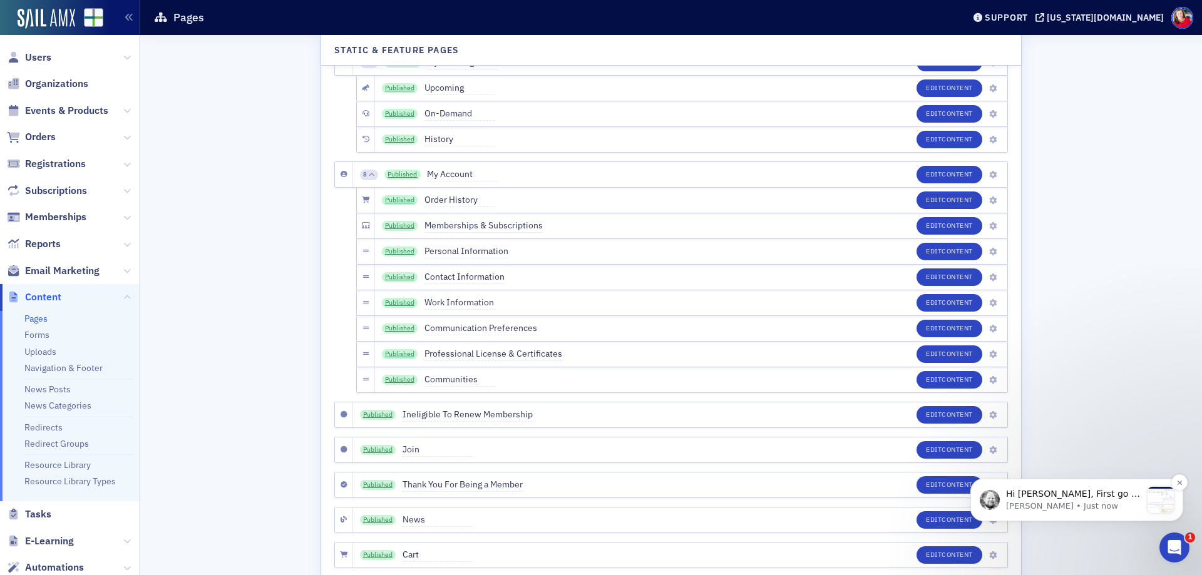
click at [1090, 506] on p "Aidan • Just now" at bounding box center [1073, 506] width 135 height 11
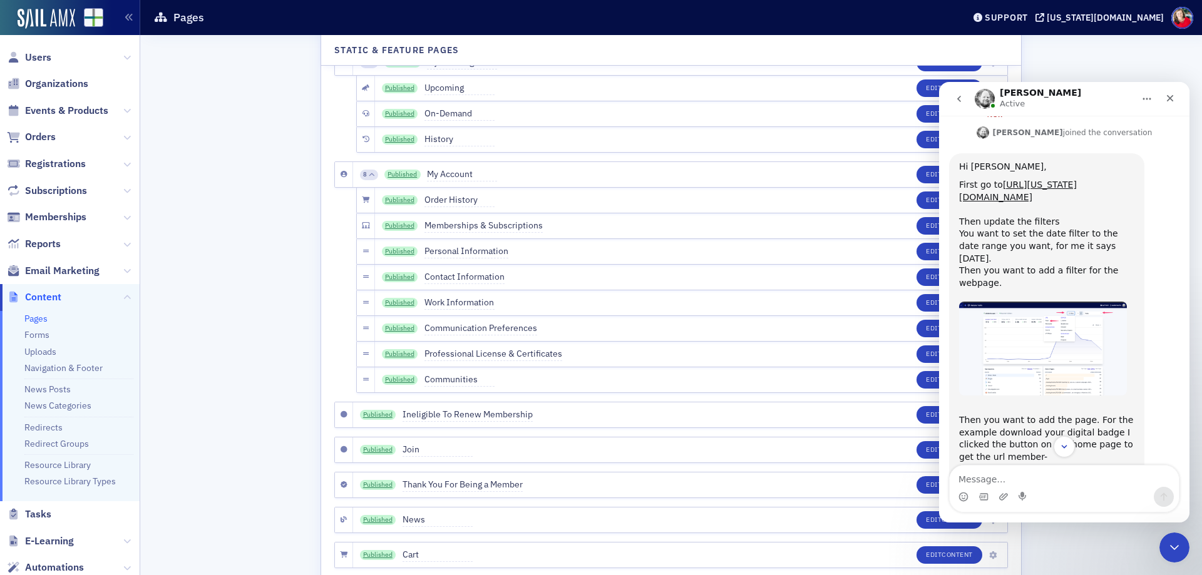
scroll to position [362, 0]
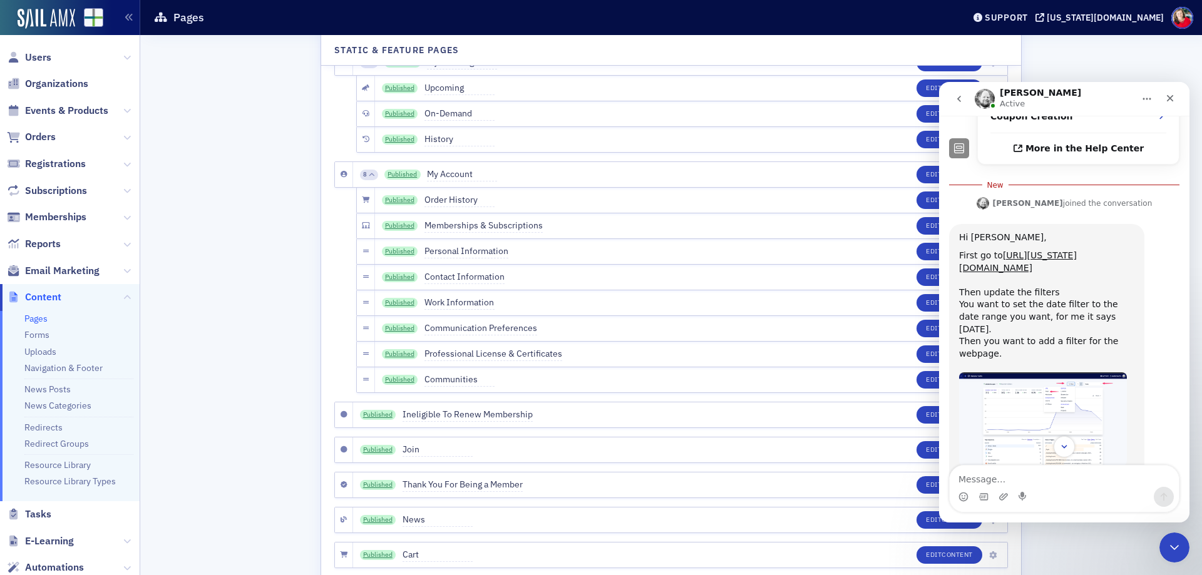
drag, startPoint x: 1073, startPoint y: 182, endPoint x: 1093, endPoint y: 173, distance: 21.3
click at [1093, 232] on div "Hi Megan," at bounding box center [1046, 238] width 175 height 13
click at [1015, 250] on link "https://alabama.cpa/staff/reporting/website-traffic" at bounding box center [1018, 261] width 118 height 23
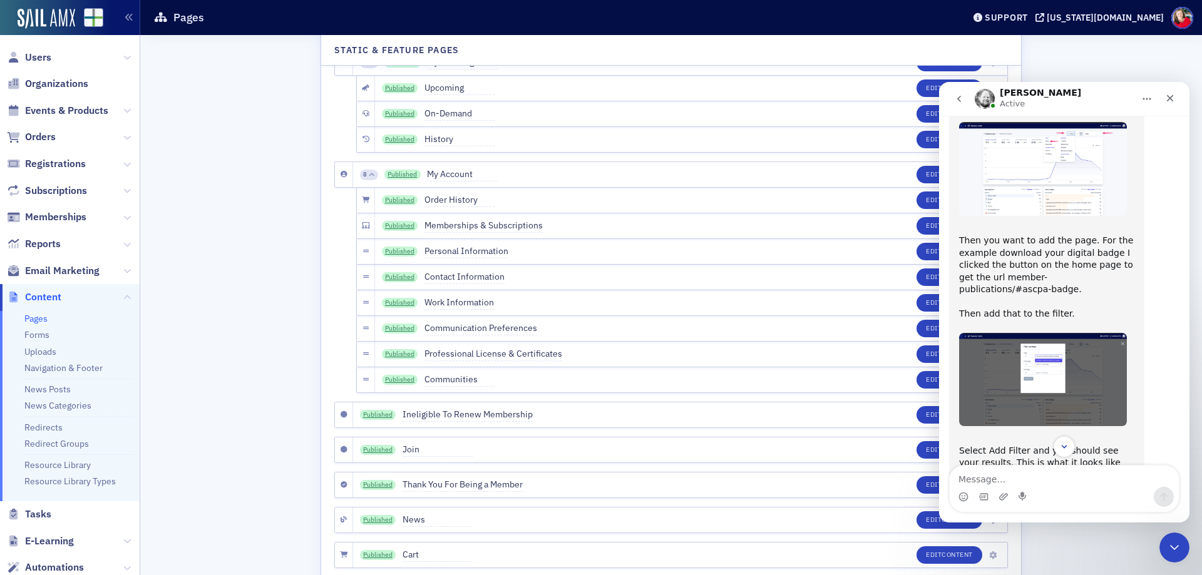
scroll to position [751, 0]
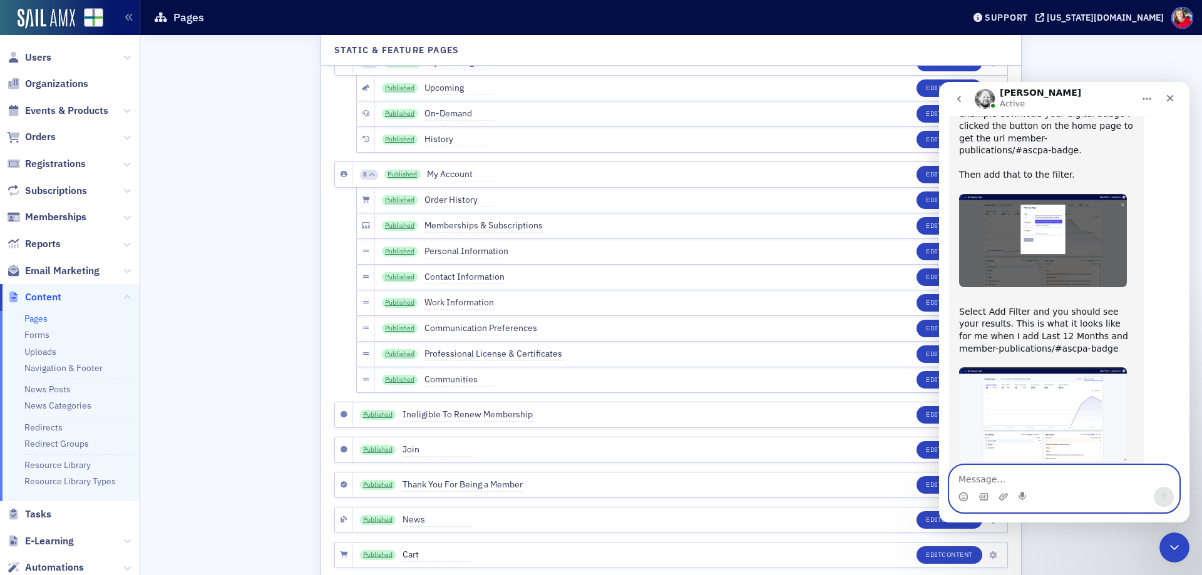
click at [1043, 475] on textarea "Message…" at bounding box center [1064, 476] width 229 height 21
type textarea "OMG THANK YOU!!!!"
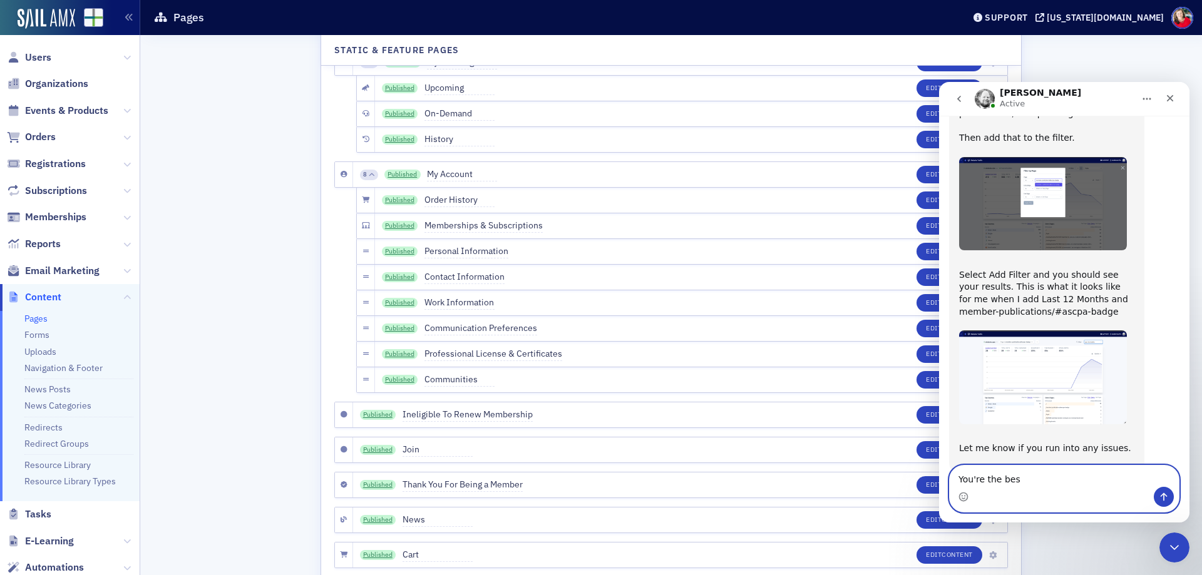
type textarea "You're the best"
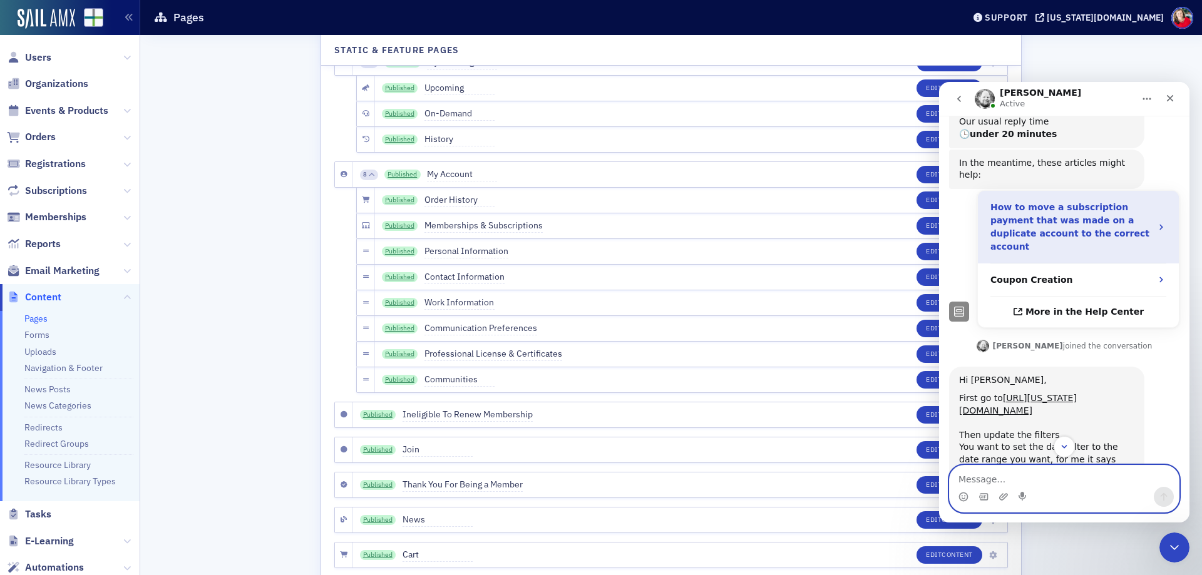
scroll to position [170, 0]
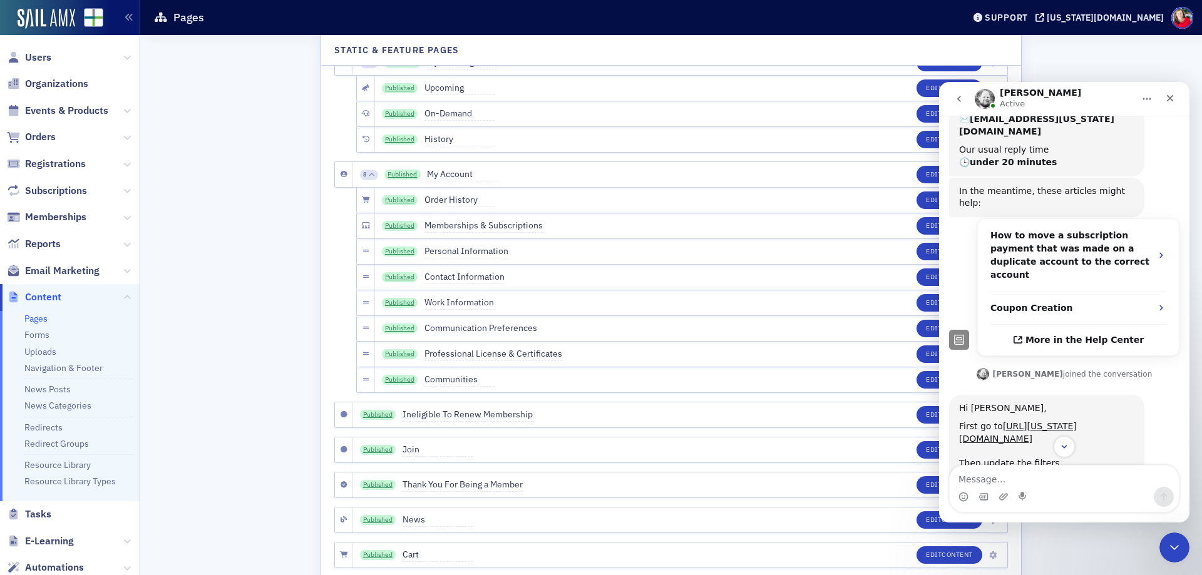
click at [1151, 92] on button "Home" at bounding box center [1147, 99] width 24 height 24
click at [1112, 160] on div "Download transcript" at bounding box center [1114, 156] width 89 height 13
click at [1060, 446] on icon "Scroll to bottom" at bounding box center [1064, 446] width 11 height 11
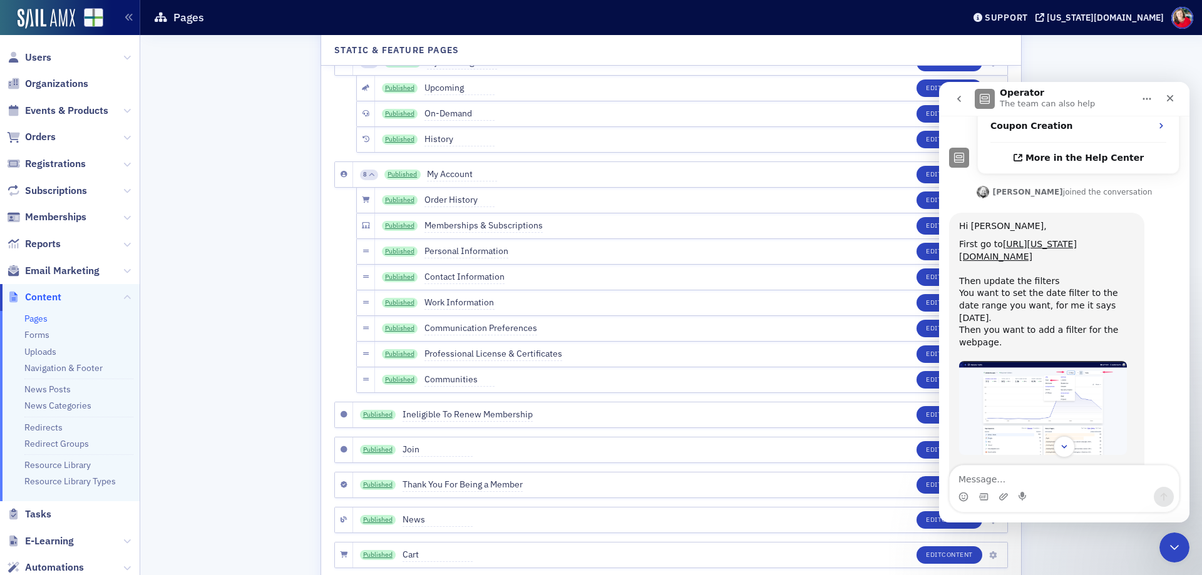
scroll to position [416, 0]
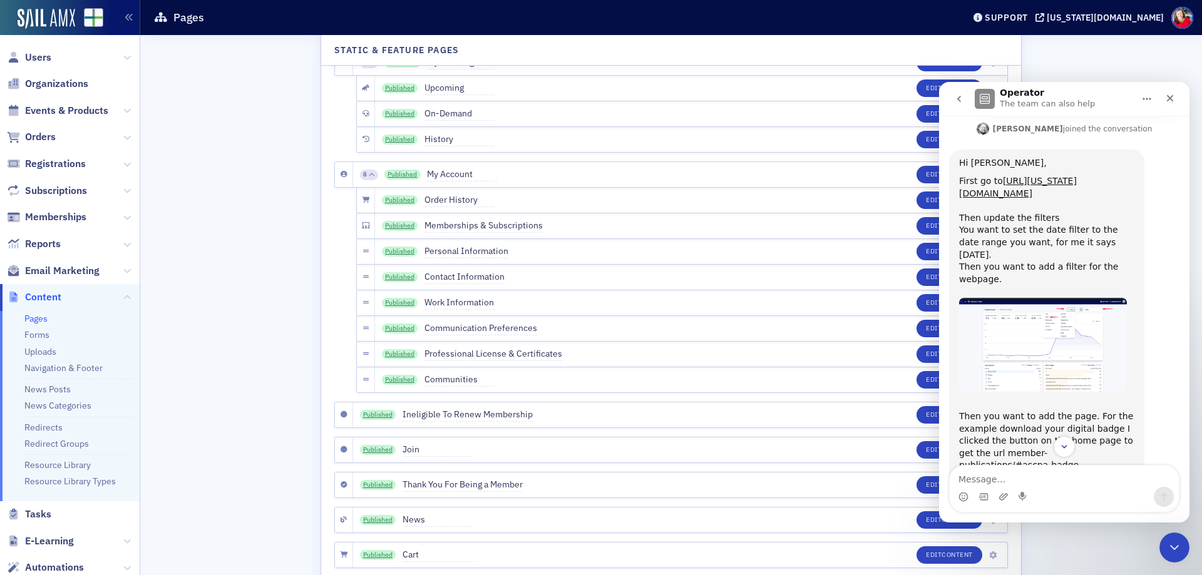
click at [1023, 311] on img "Aidan says…" at bounding box center [1043, 345] width 168 height 94
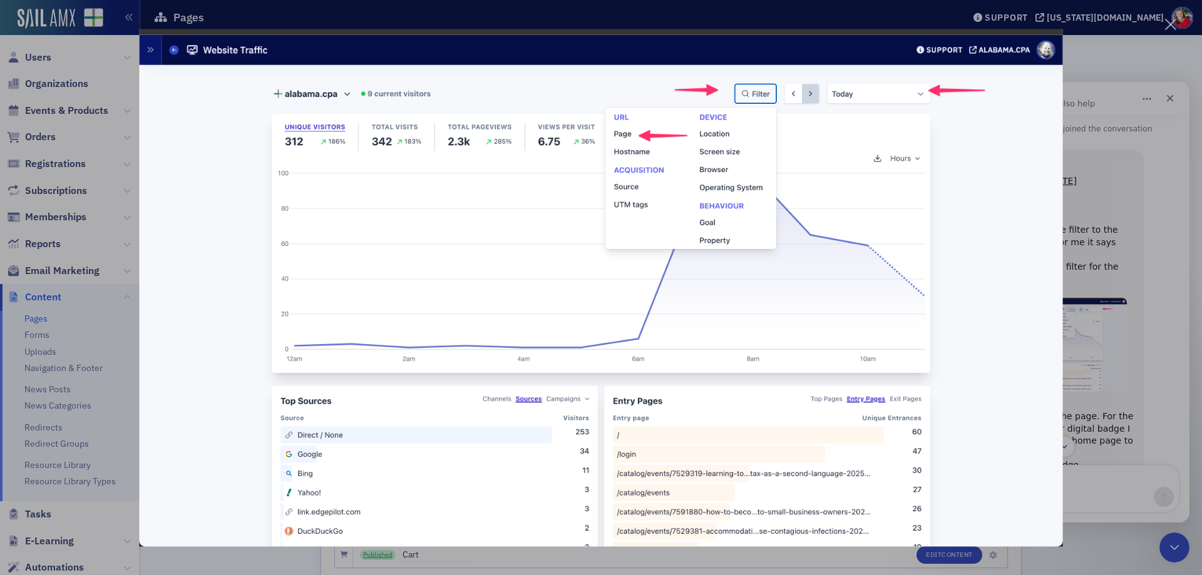
scroll to position [0, 0]
click at [1172, 28] on div "Close" at bounding box center [1171, 25] width 12 height 12
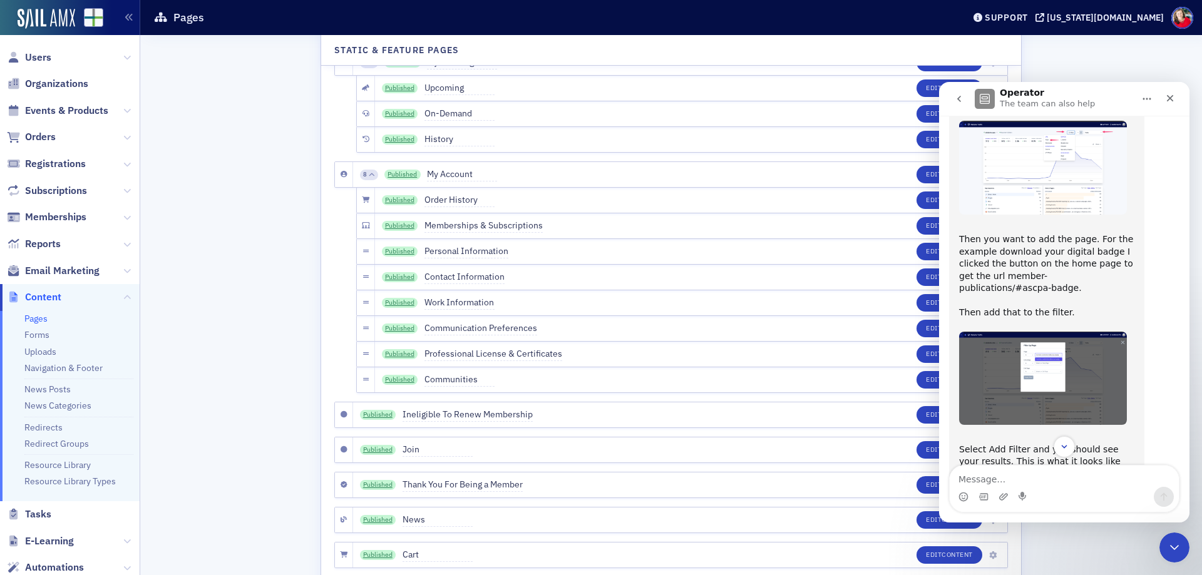
scroll to position [604, 0]
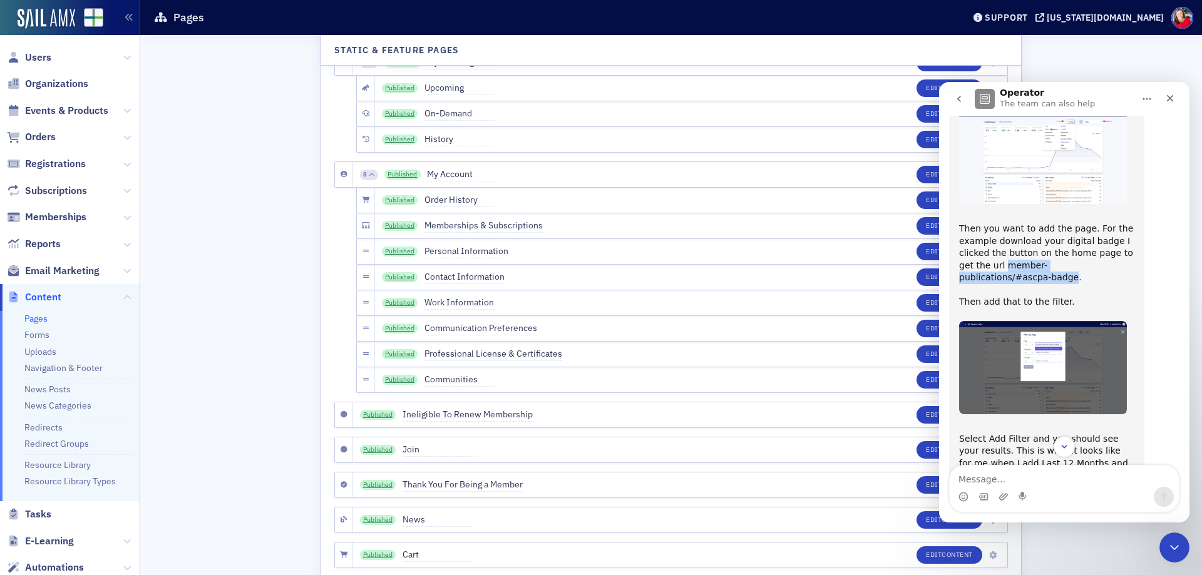
drag, startPoint x: 989, startPoint y: 204, endPoint x: 1128, endPoint y: 209, distance: 139.1
click at [1128, 210] on div "Then you want to add the page. For the example download your digital badge I cl…" at bounding box center [1046, 265] width 175 height 110
copy div "member-publications/#ascpa-badge"
click at [1072, 321] on img "Aidan says…" at bounding box center [1043, 368] width 168 height 94
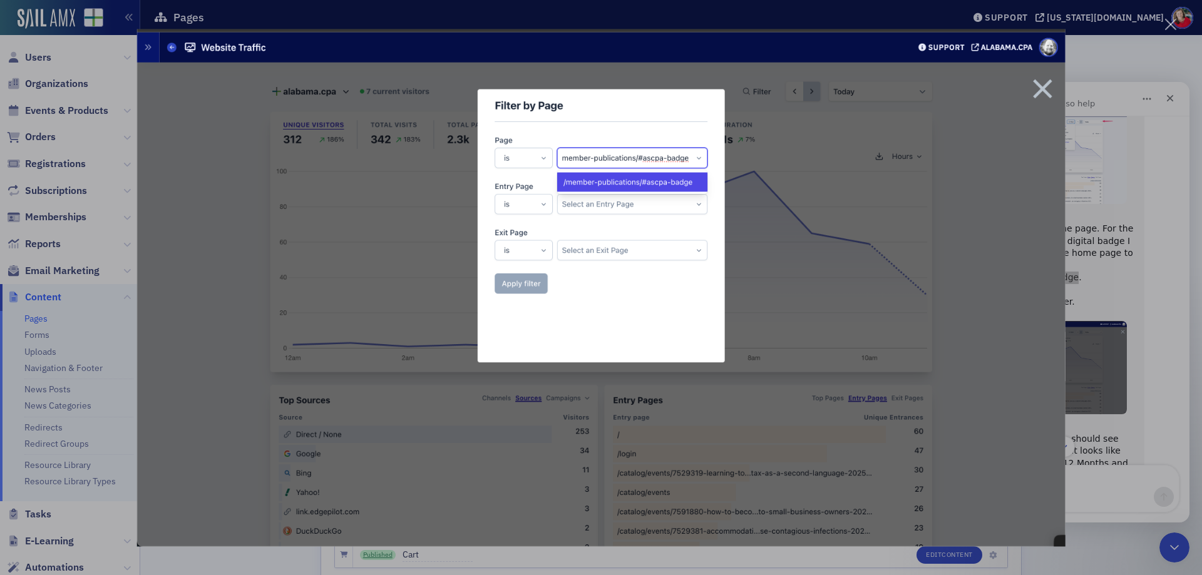
click at [1039, 91] on img "Close" at bounding box center [601, 288] width 929 height 518
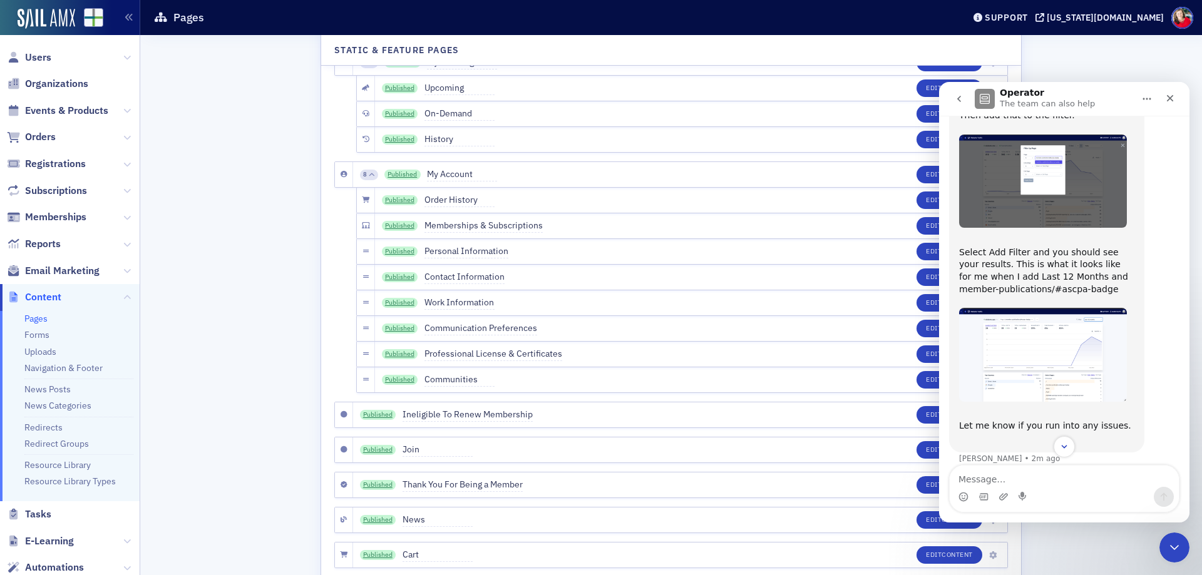
scroll to position [792, 0]
click at [1045, 307] on img "Aidan says…" at bounding box center [1043, 354] width 168 height 94
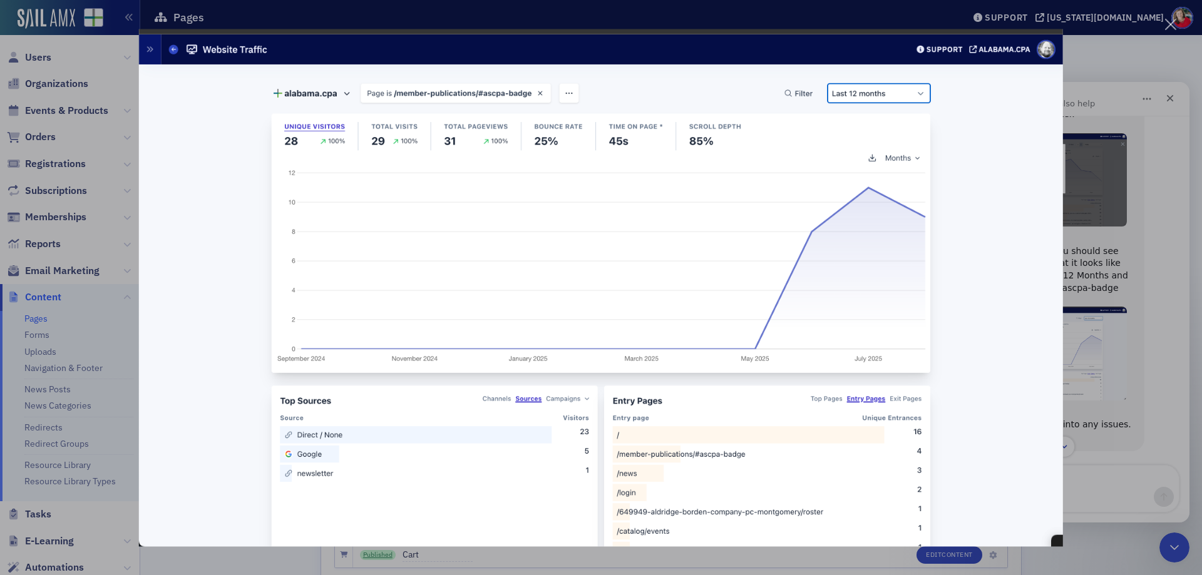
click at [1172, 21] on div "Close" at bounding box center [1171, 25] width 12 height 12
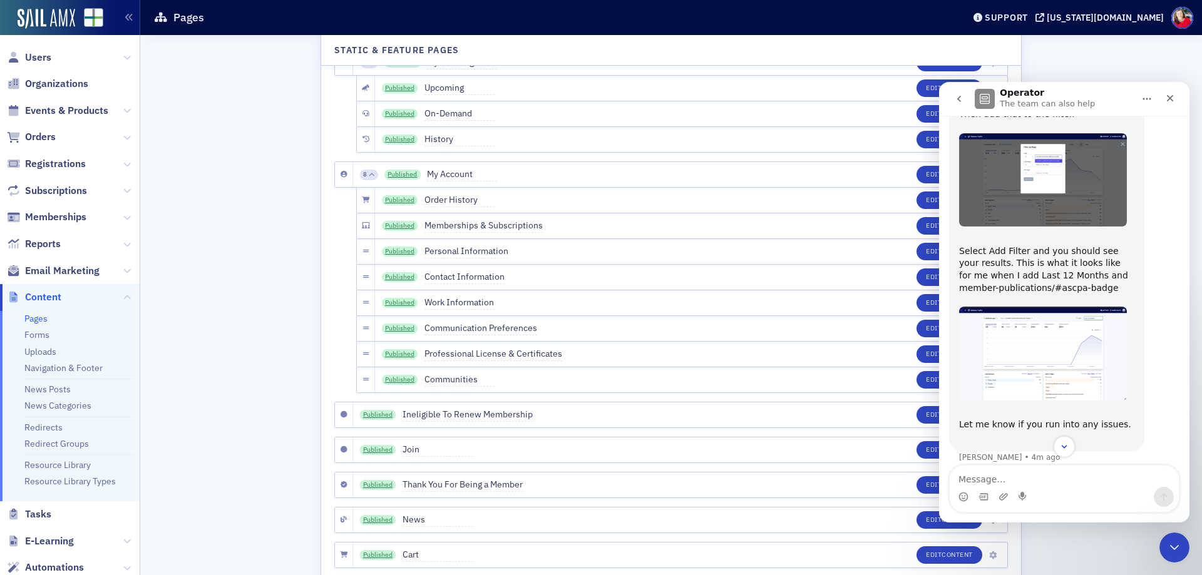
click at [1149, 98] on icon "Home" at bounding box center [1147, 99] width 10 height 10
click at [1113, 133] on div "Expand window" at bounding box center [1114, 130] width 89 height 13
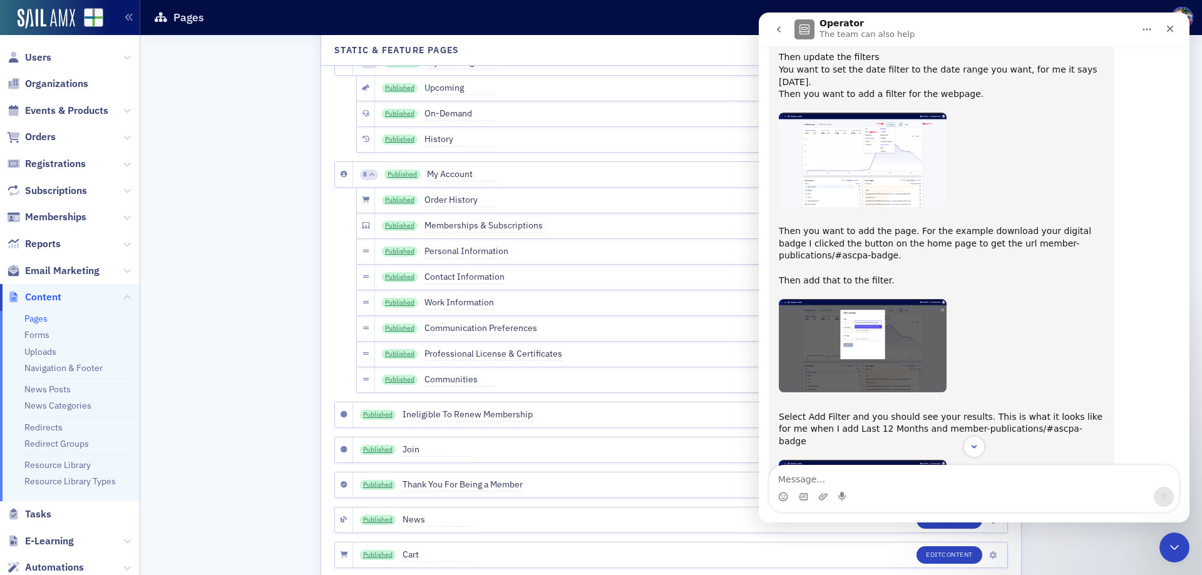
scroll to position [348, 0]
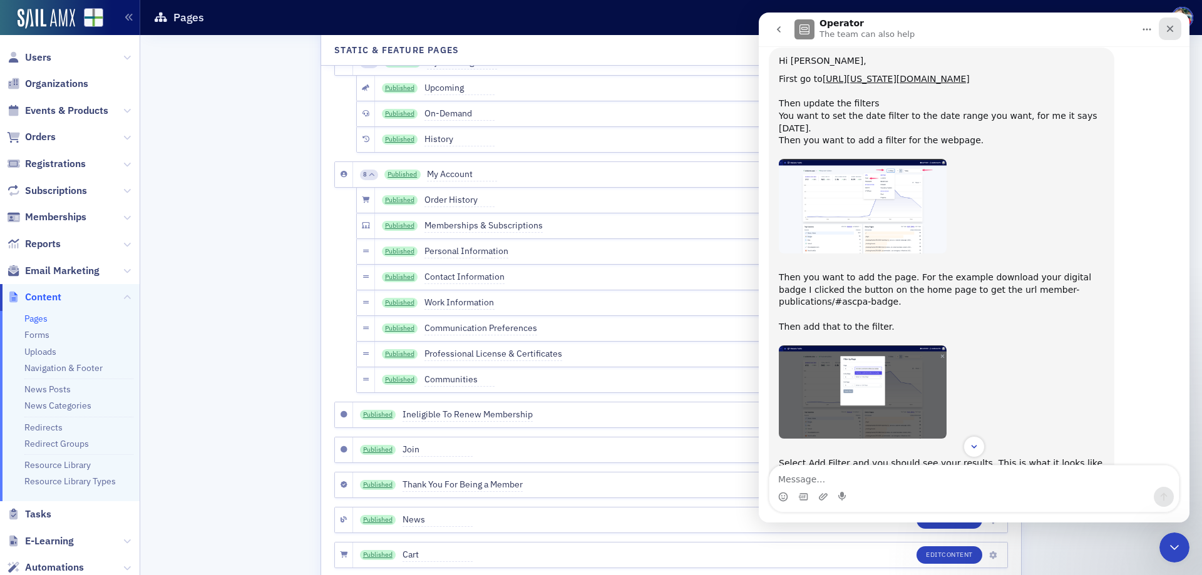
click at [1167, 25] on icon "Close" at bounding box center [1170, 29] width 10 height 10
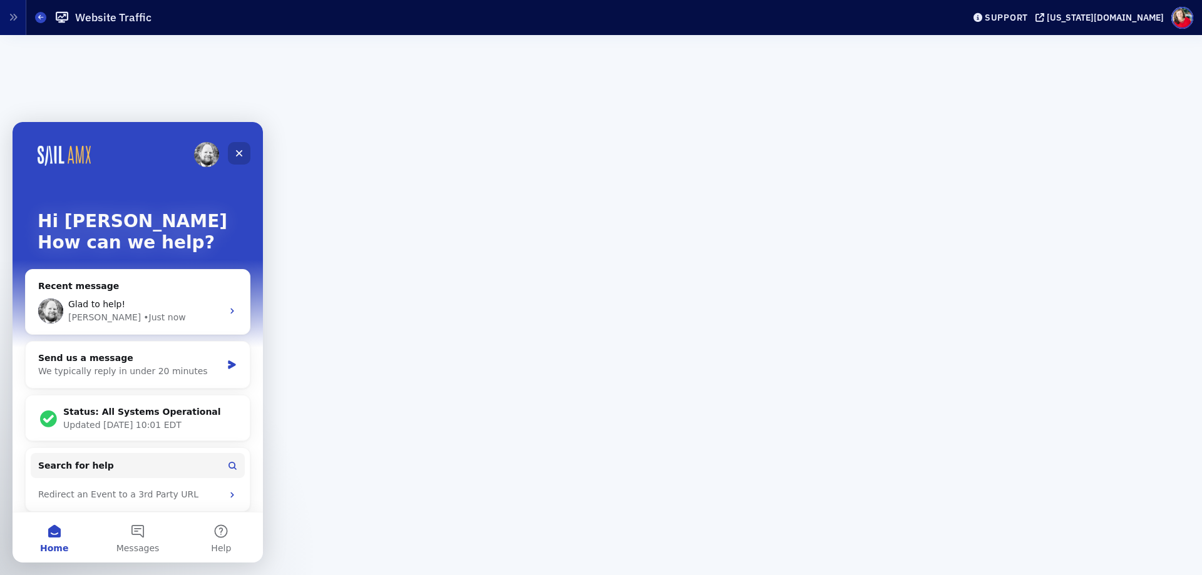
click at [237, 153] on icon "Close" at bounding box center [239, 153] width 10 height 10
